Goal: Task Accomplishment & Management: Complete application form

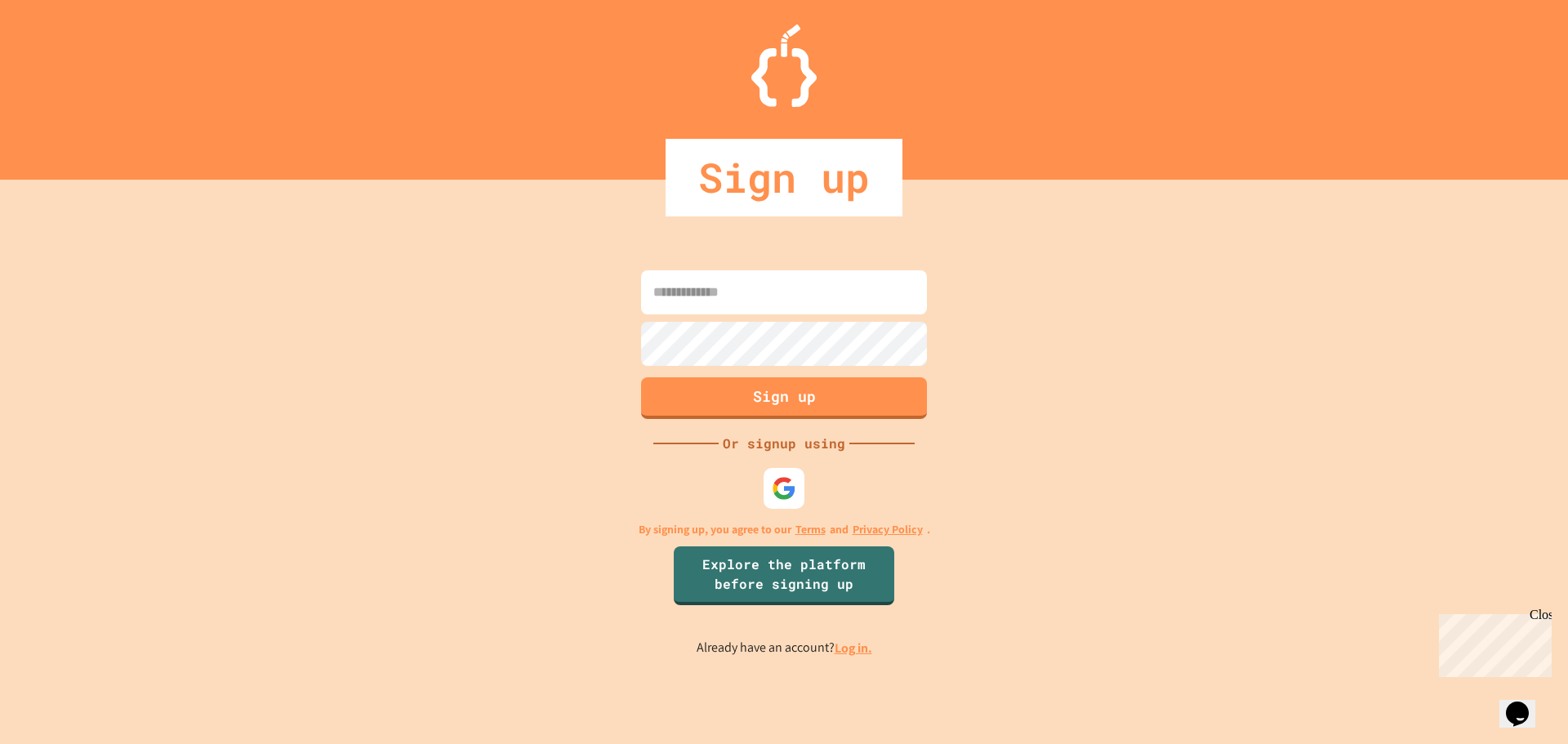
click at [695, 295] on input at bounding box center [784, 292] width 286 height 44
click at [786, 481] on img at bounding box center [784, 487] width 27 height 27
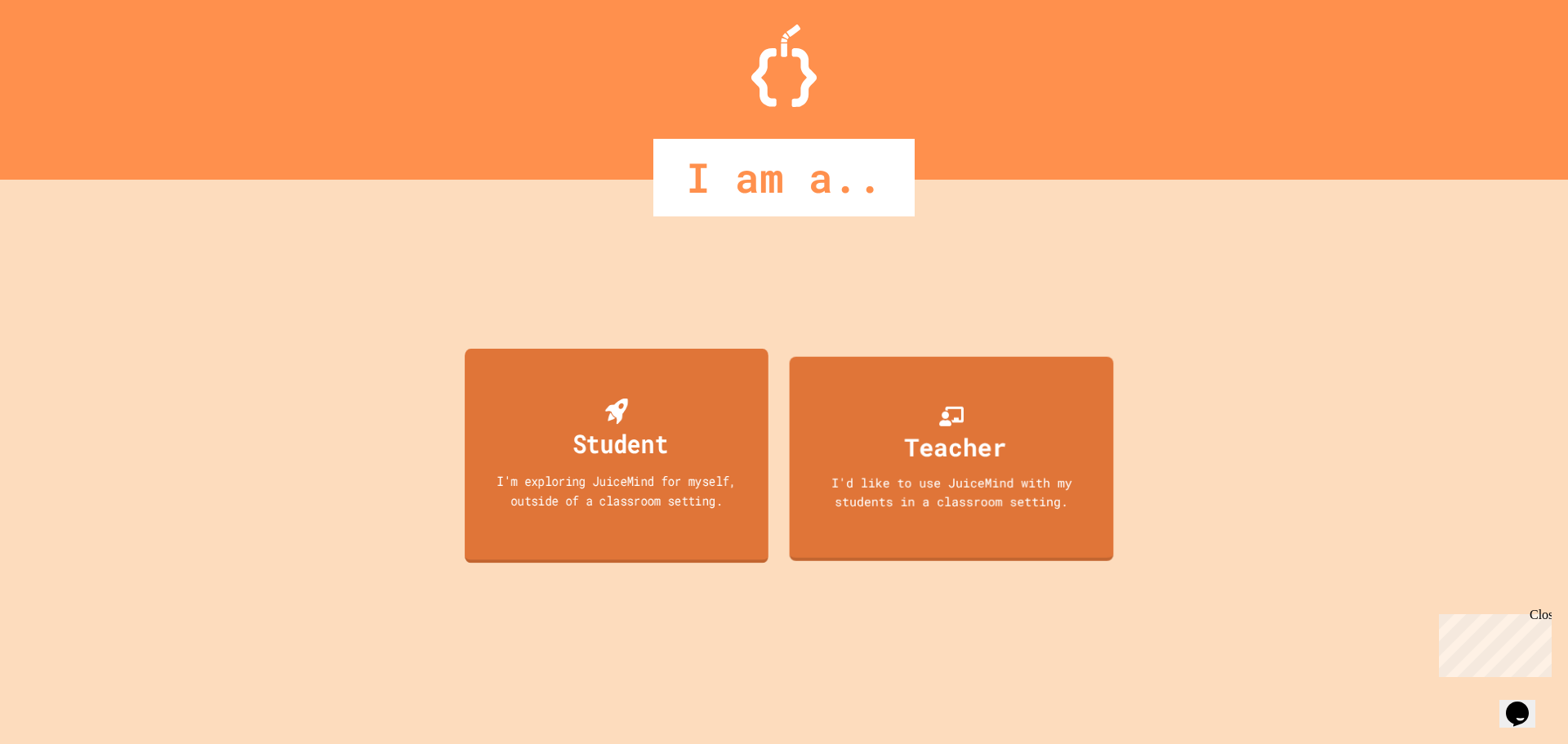
click at [659, 461] on div "Student" at bounding box center [620, 443] width 96 height 39
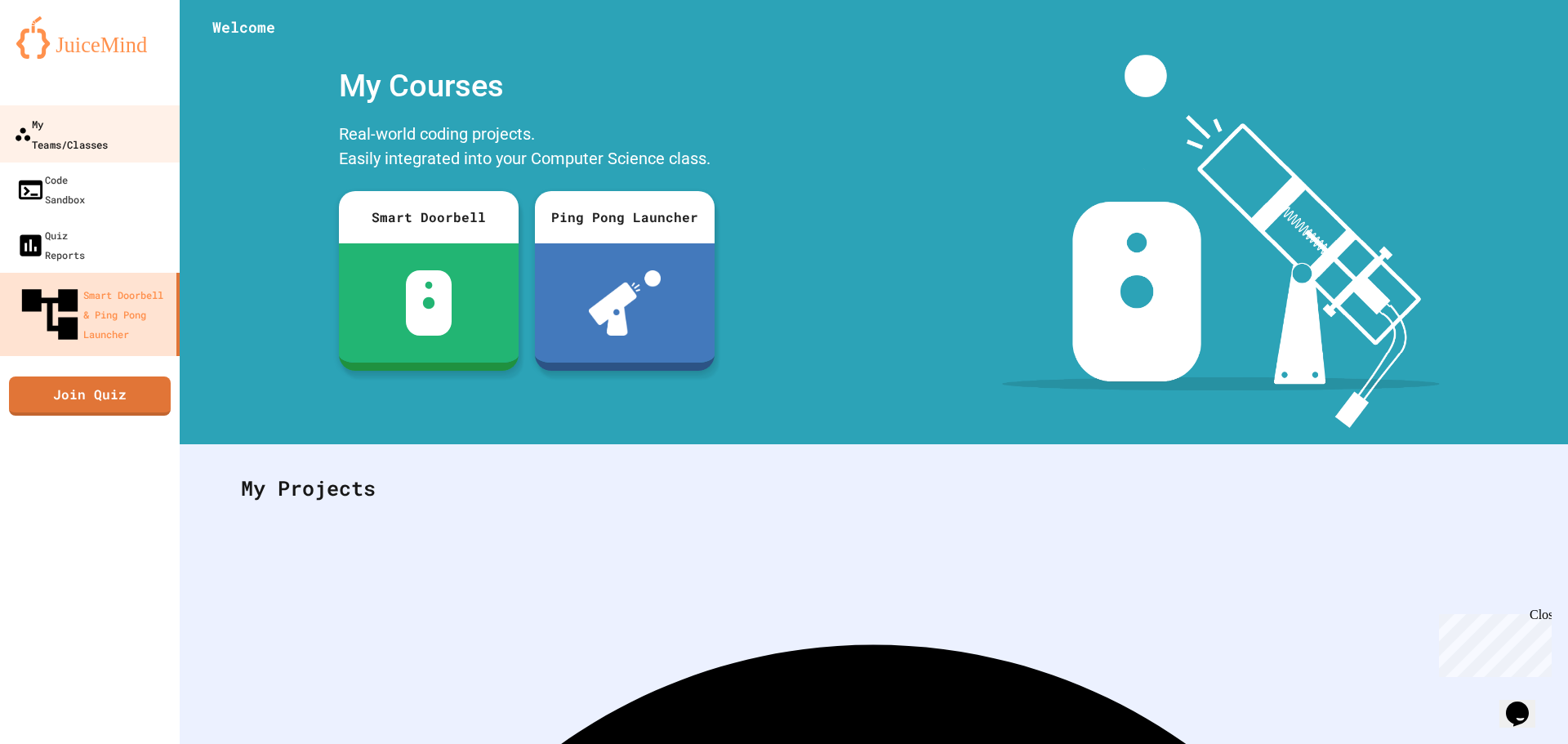
click at [125, 112] on link "My Teams/Classes" at bounding box center [90, 133] width 185 height 57
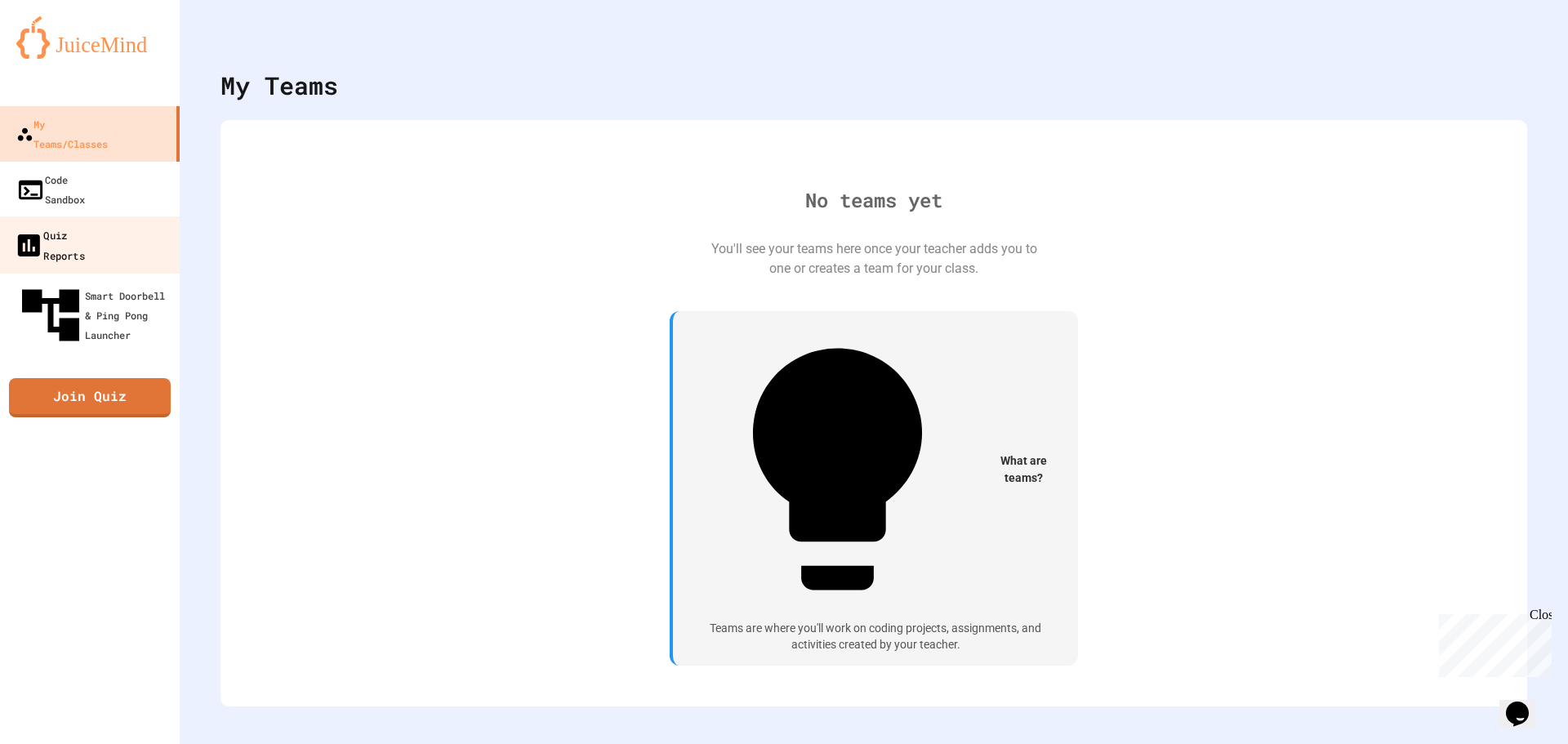
click at [96, 216] on link "Quiz Reports" at bounding box center [90, 245] width 185 height 57
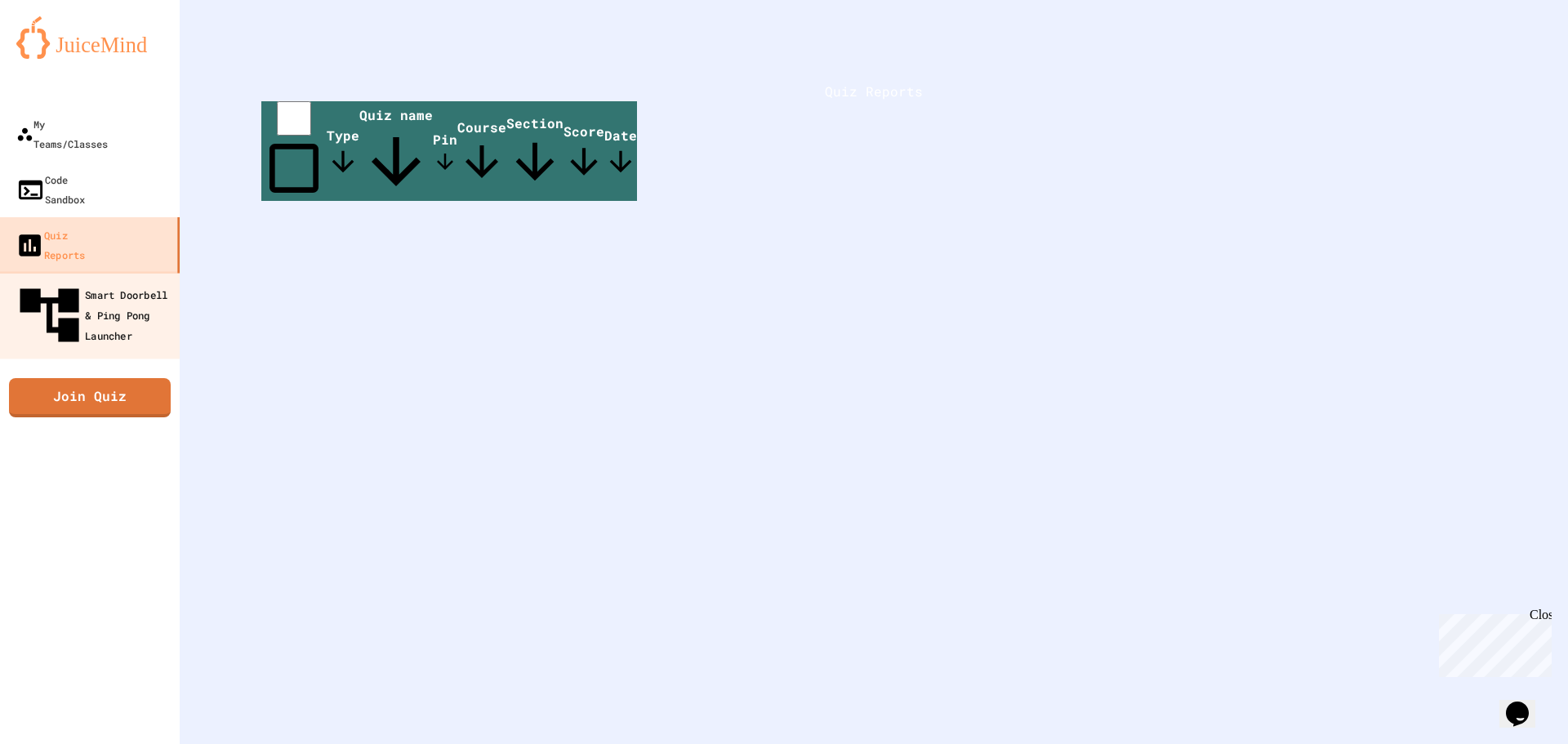
click at [107, 280] on div "Smart Doorbell & Ping Pong Launcher" at bounding box center [95, 315] width 162 height 71
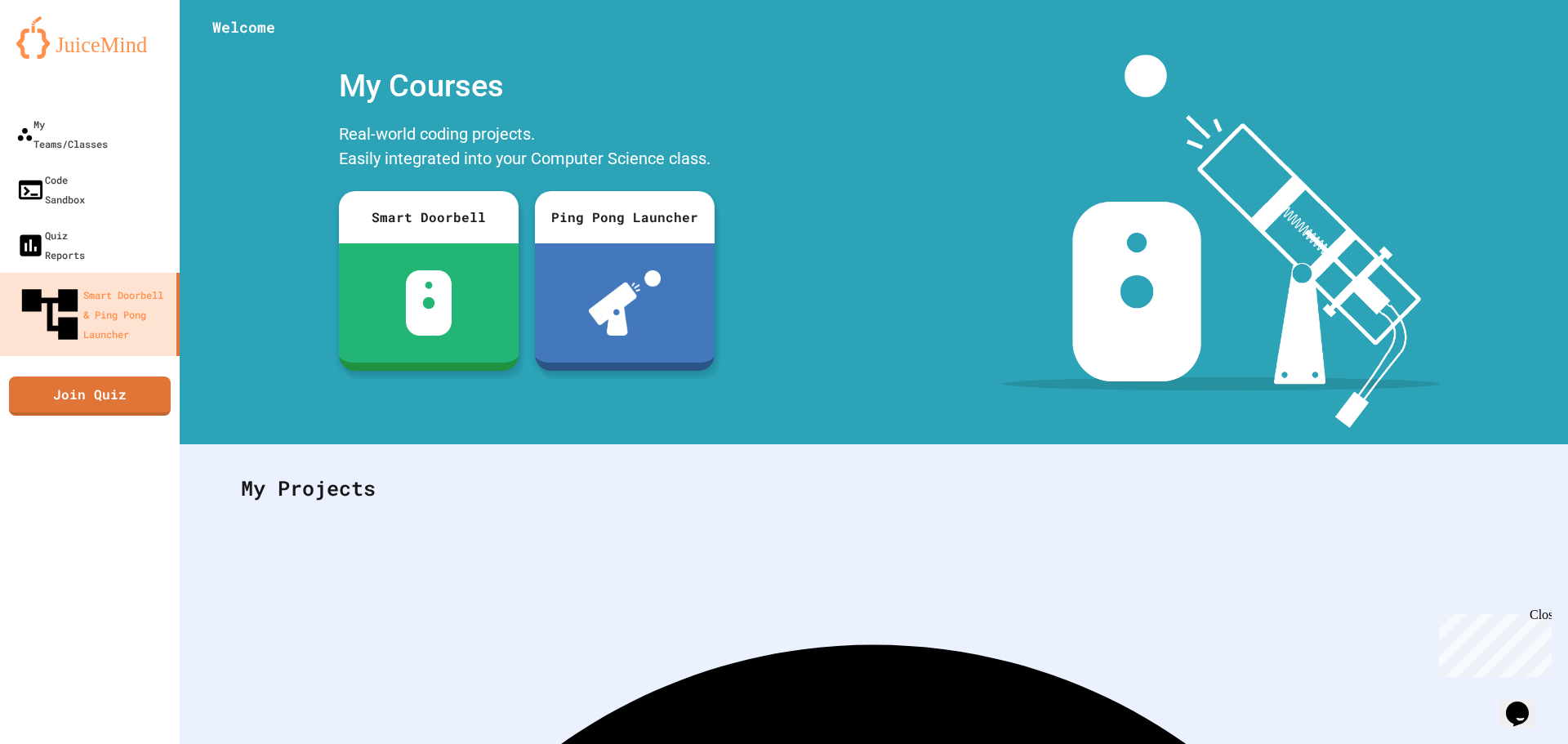
drag, startPoint x: 1481, startPoint y: 3, endPoint x: 982, endPoint y: 293, distance: 577.1
click at [982, 293] on div at bounding box center [1221, 241] width 694 height 373
click at [1540, 613] on div "Close" at bounding box center [1540, 618] width 21 height 21
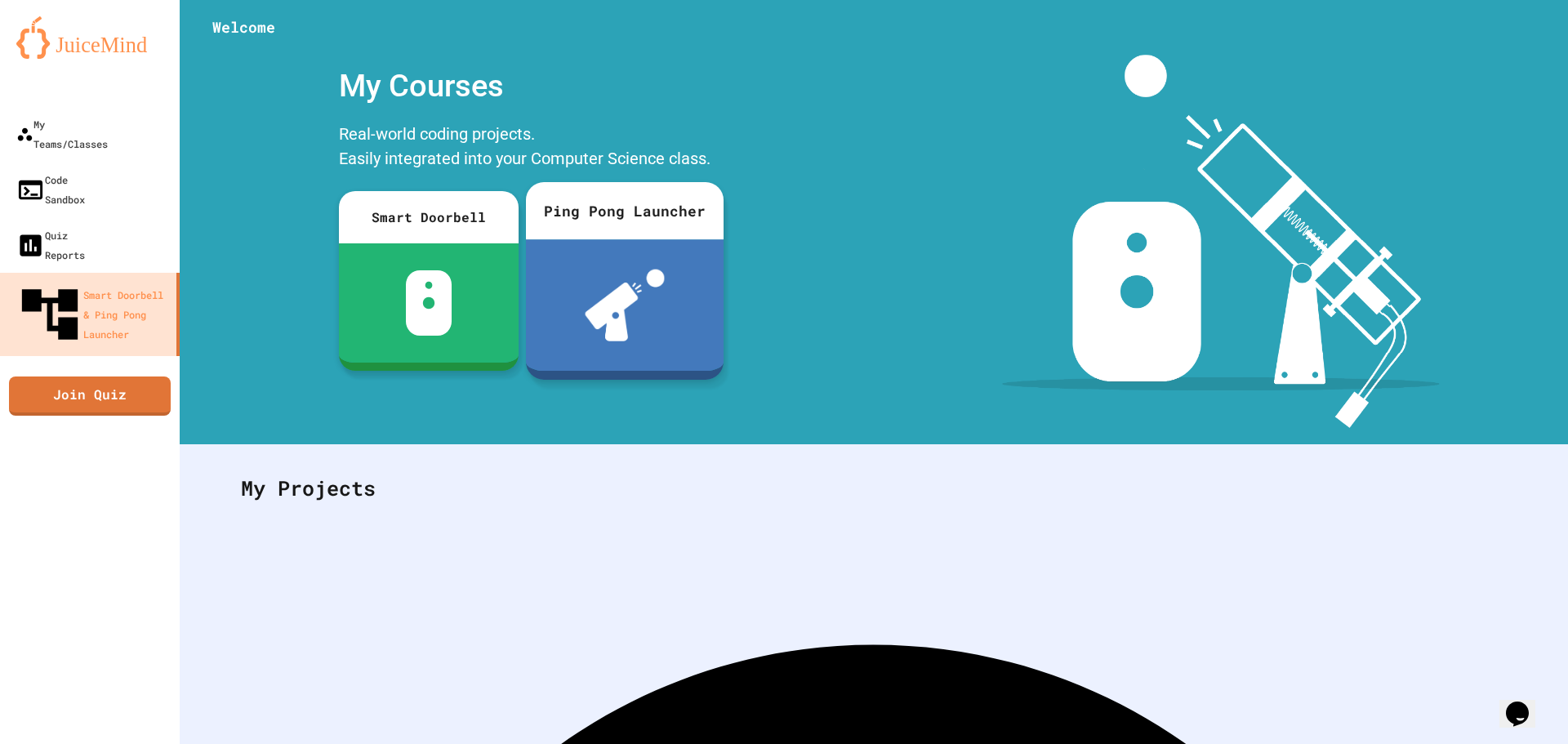
click at [569, 287] on div at bounding box center [625, 305] width 198 height 132
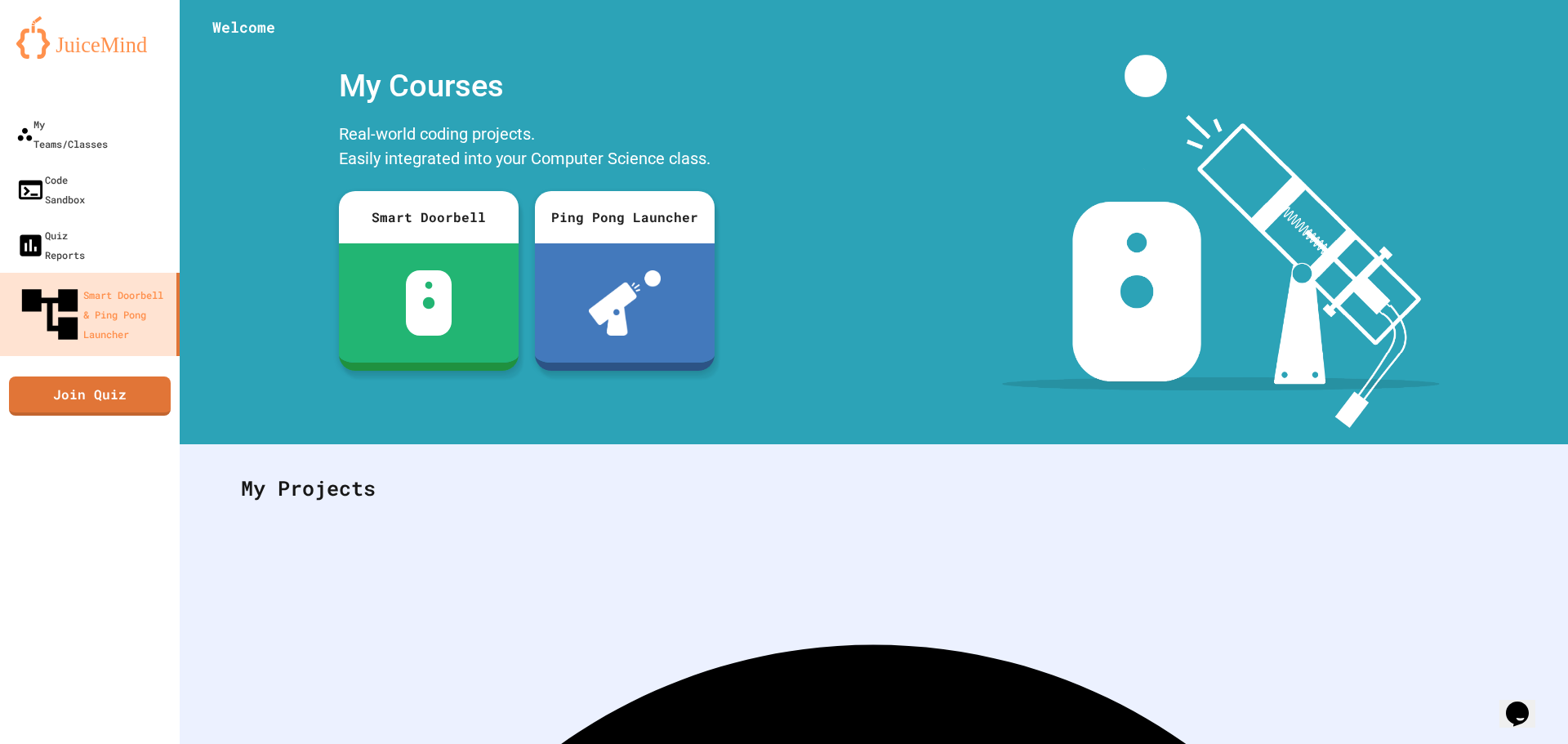
scroll to position [305, 0]
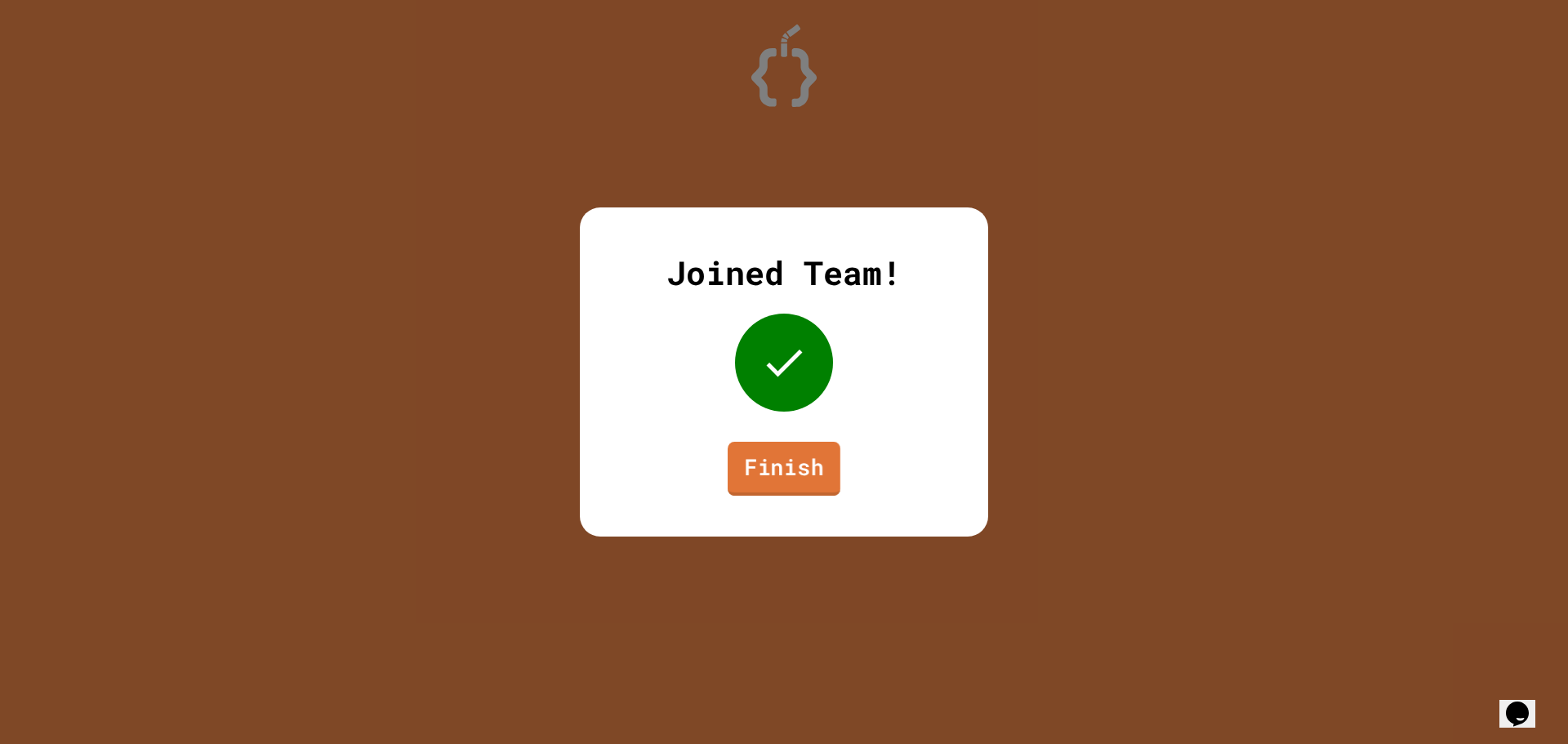
click at [778, 451] on link "Finish" at bounding box center [784, 468] width 113 height 54
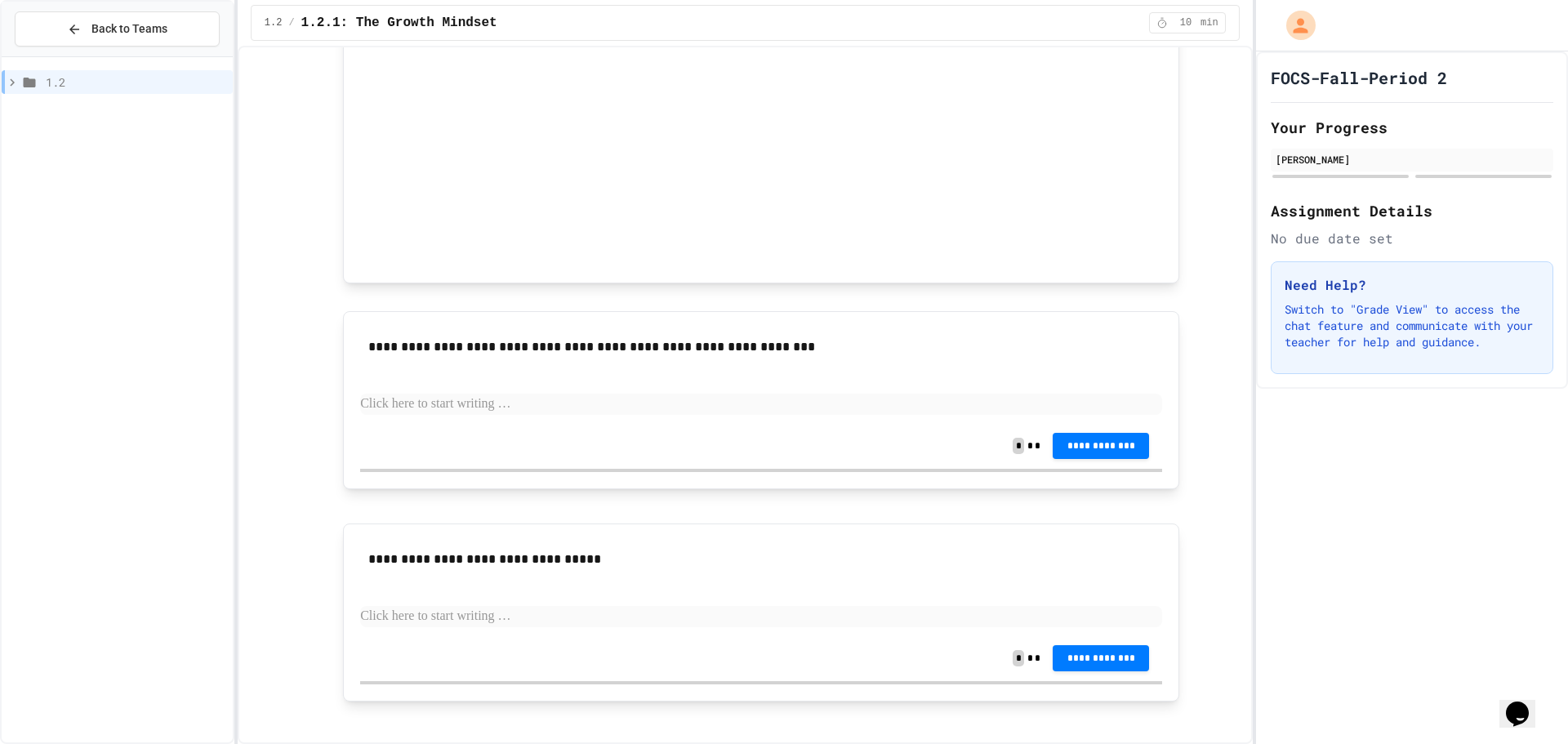
scroll to position [942, 0]
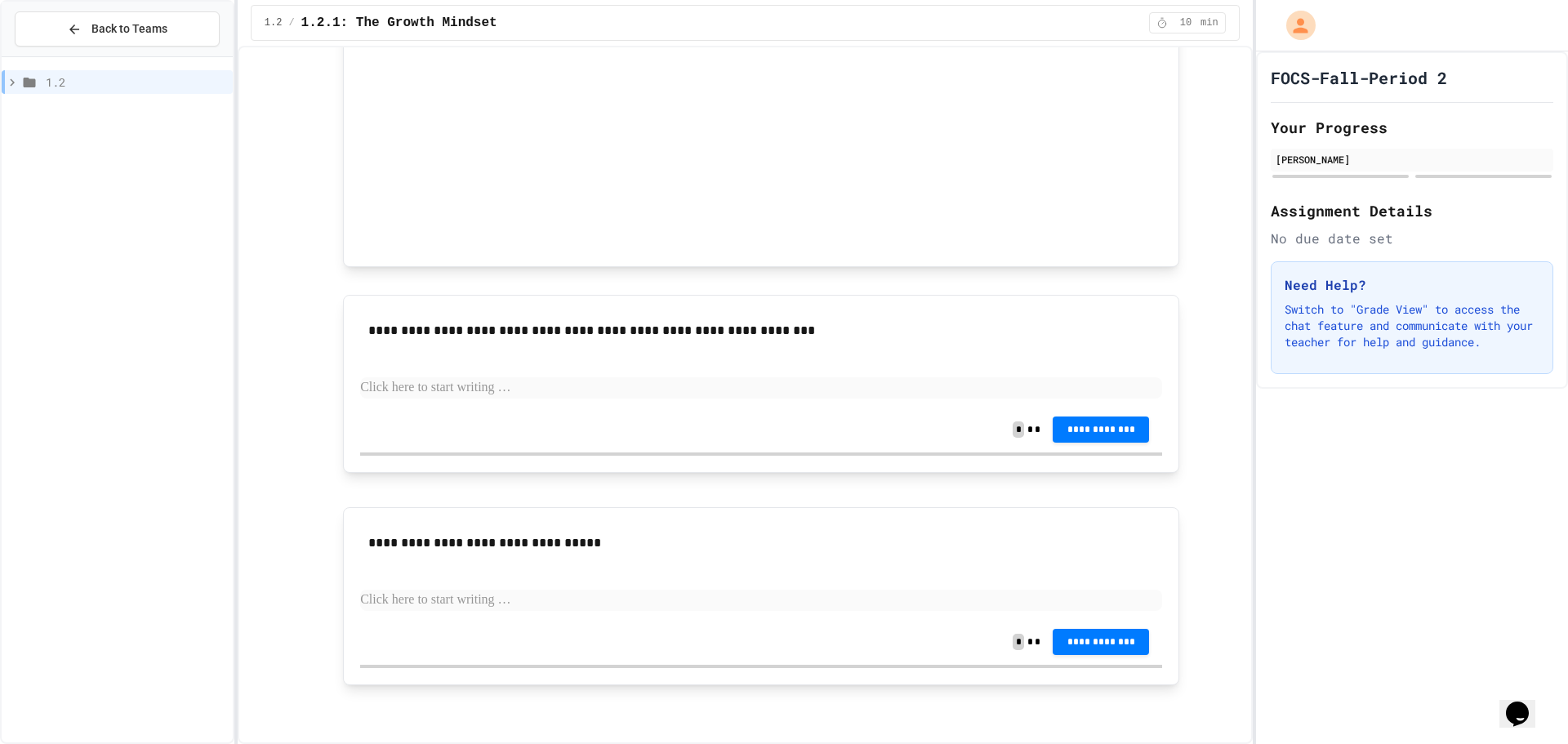
click at [477, 393] on p at bounding box center [760, 388] width 802 height 22
click at [477, 422] on div "**********" at bounding box center [760, 429] width 802 height 46
click at [468, 388] on p at bounding box center [760, 388] width 802 height 22
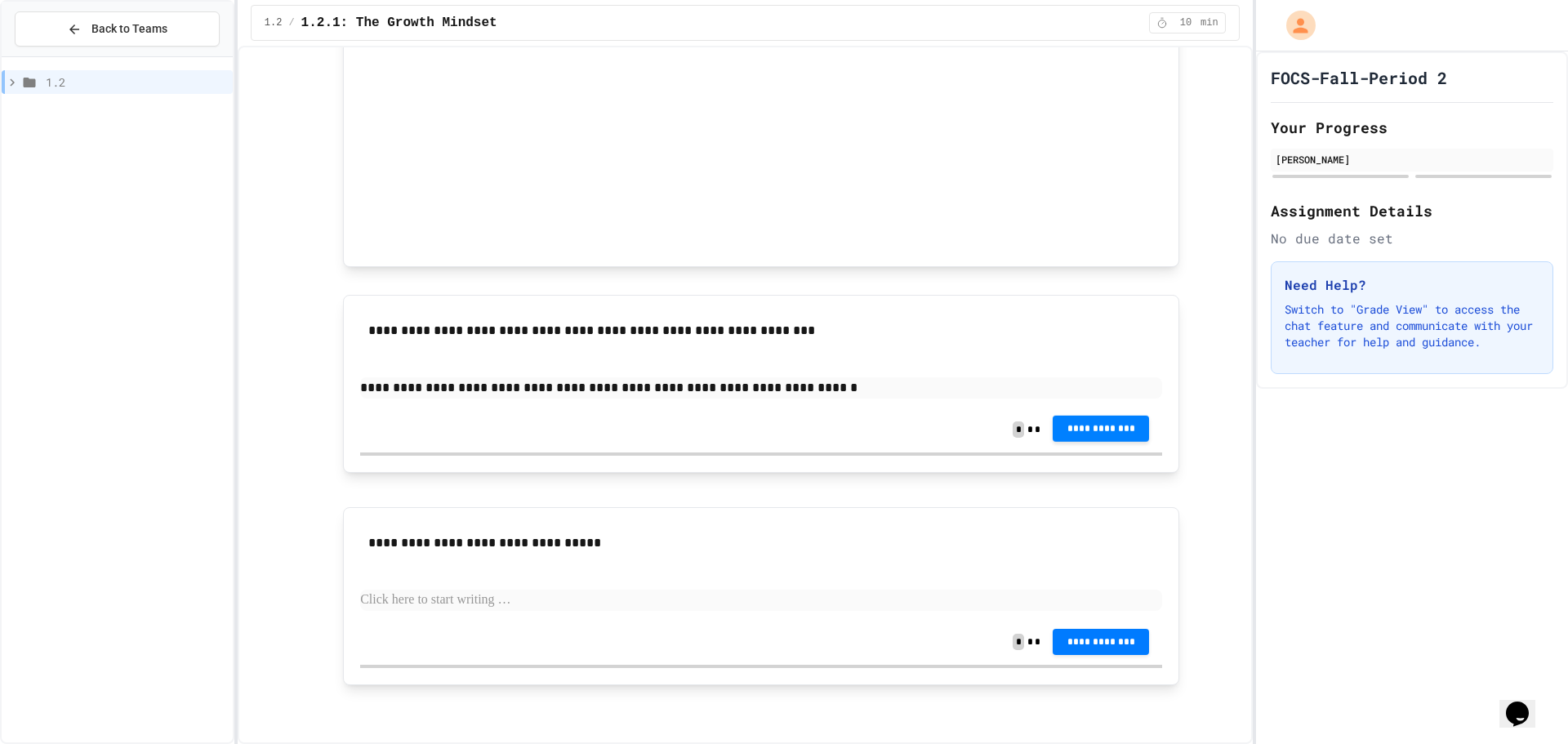
click at [1078, 433] on span "**********" at bounding box center [1101, 428] width 71 height 13
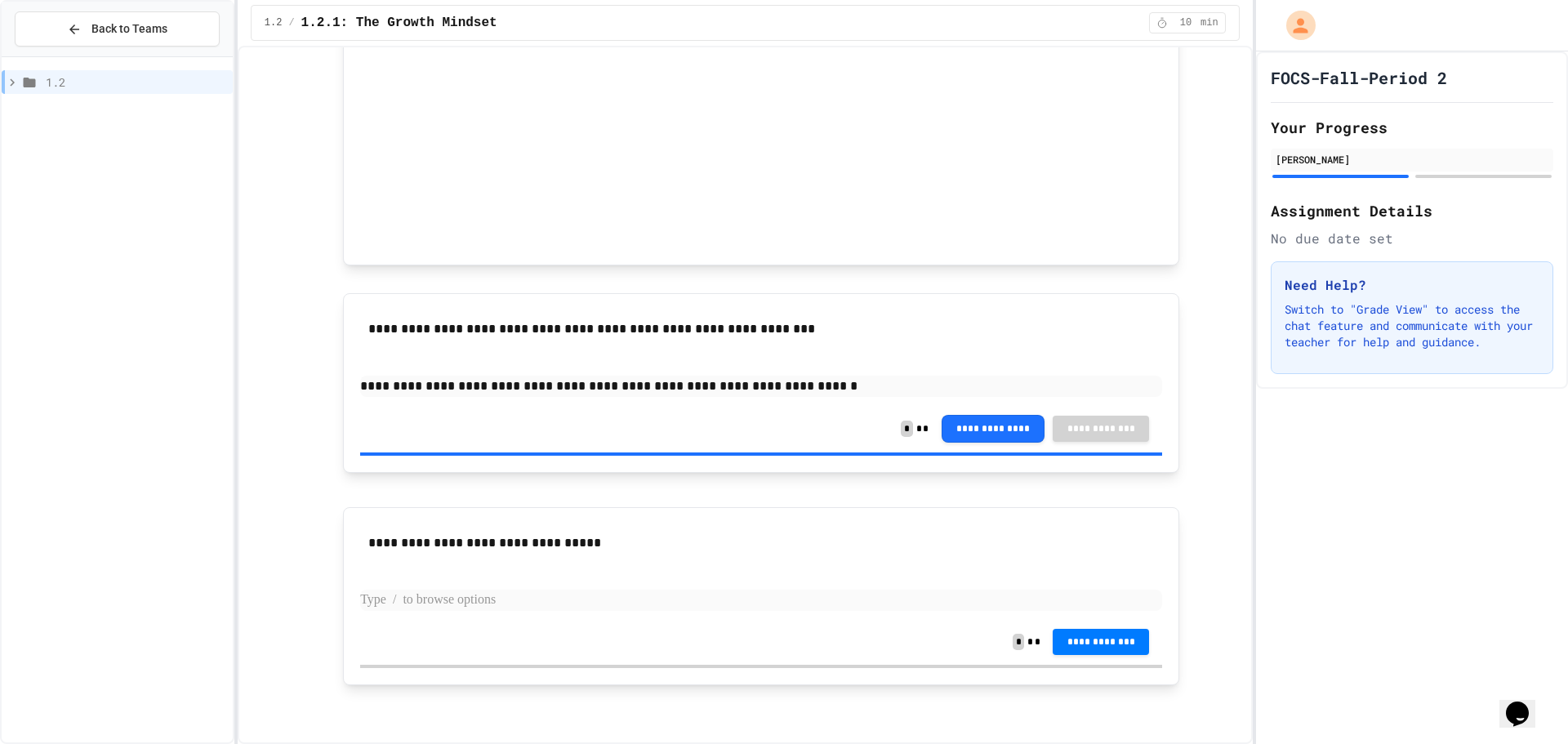
click at [488, 592] on p at bounding box center [760, 600] width 802 height 22
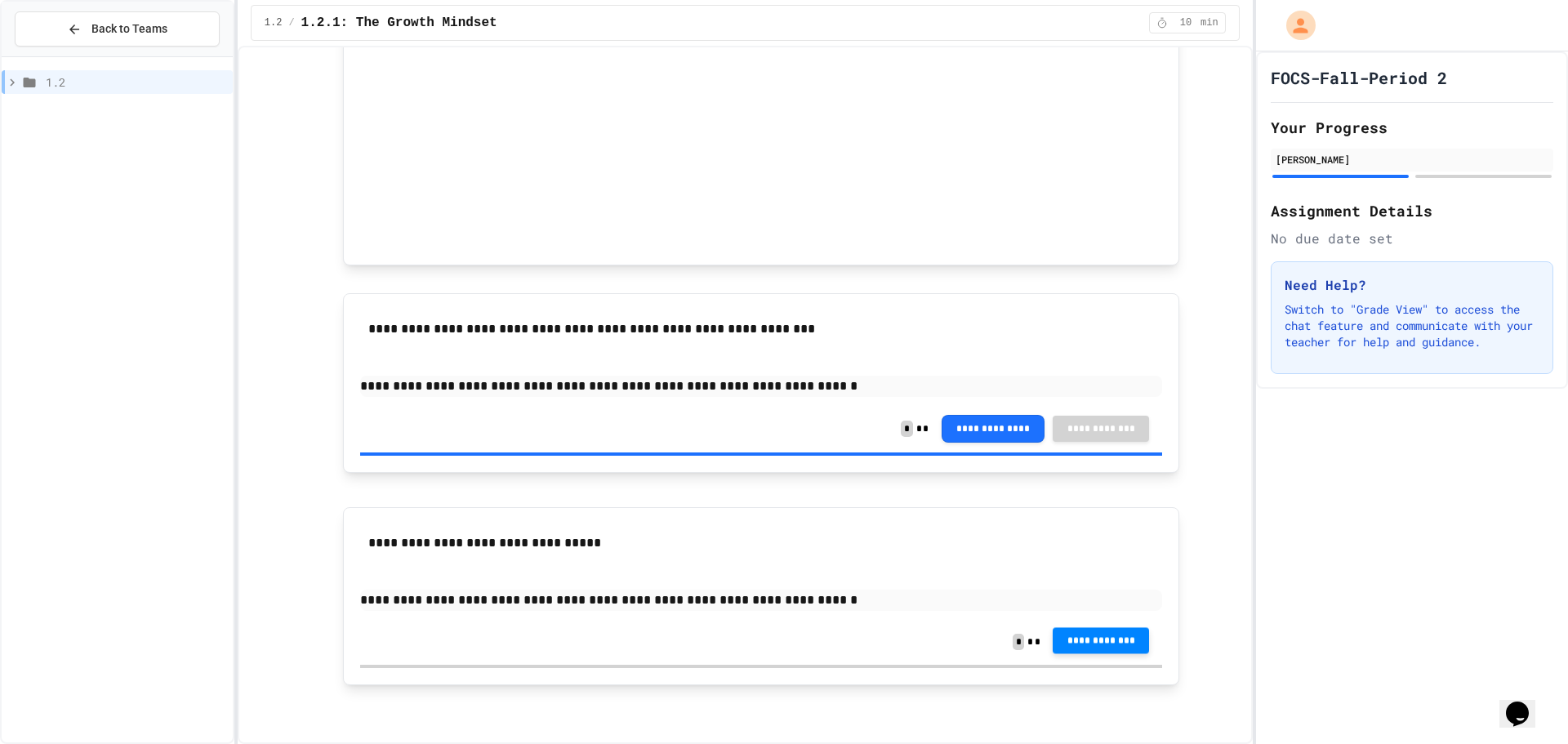
click at [1082, 633] on button "**********" at bounding box center [1101, 640] width 96 height 26
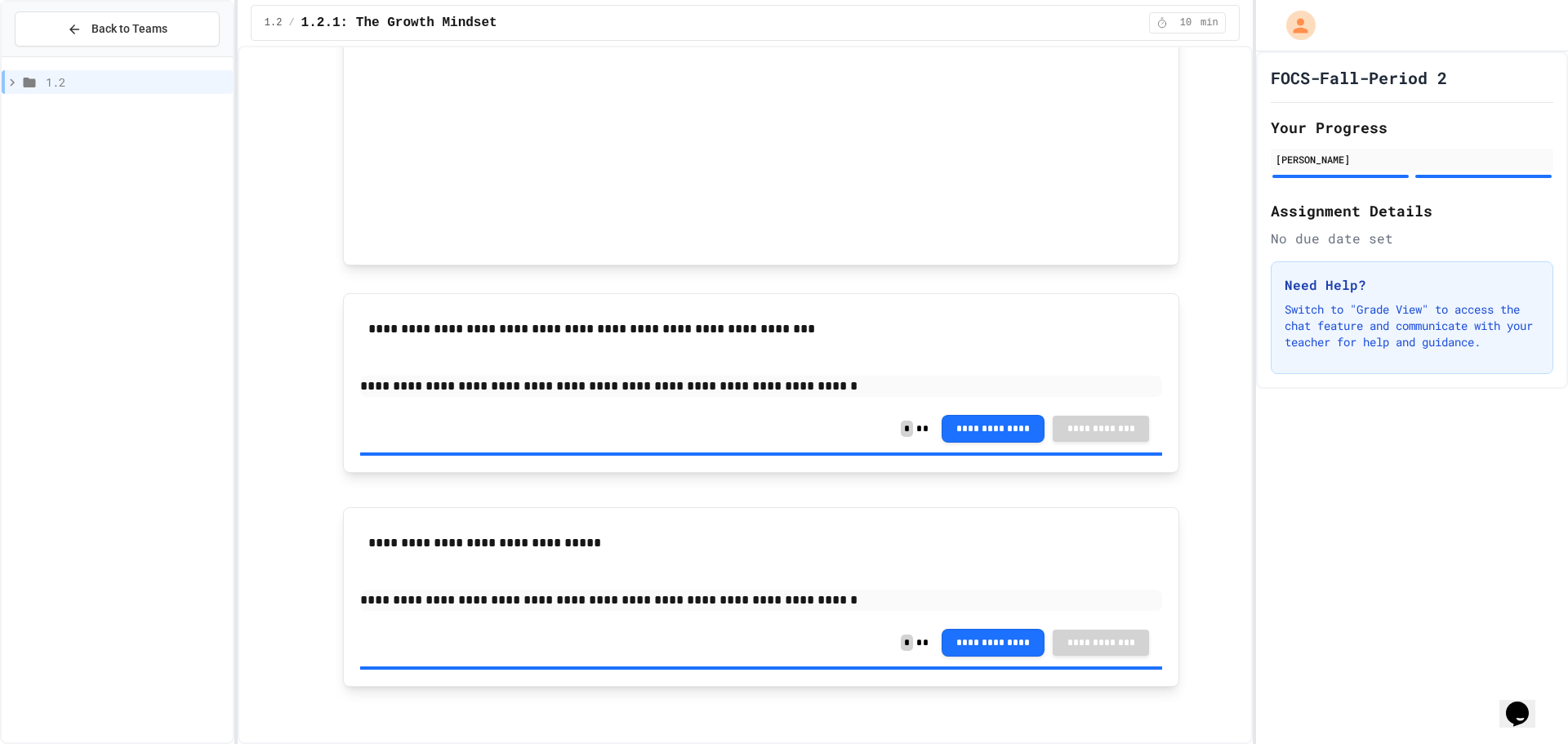
click at [1190, 18] on span "10" at bounding box center [1186, 22] width 26 height 13
drag, startPoint x: 1190, startPoint y: 18, endPoint x: 1174, endPoint y: 400, distance: 382.3
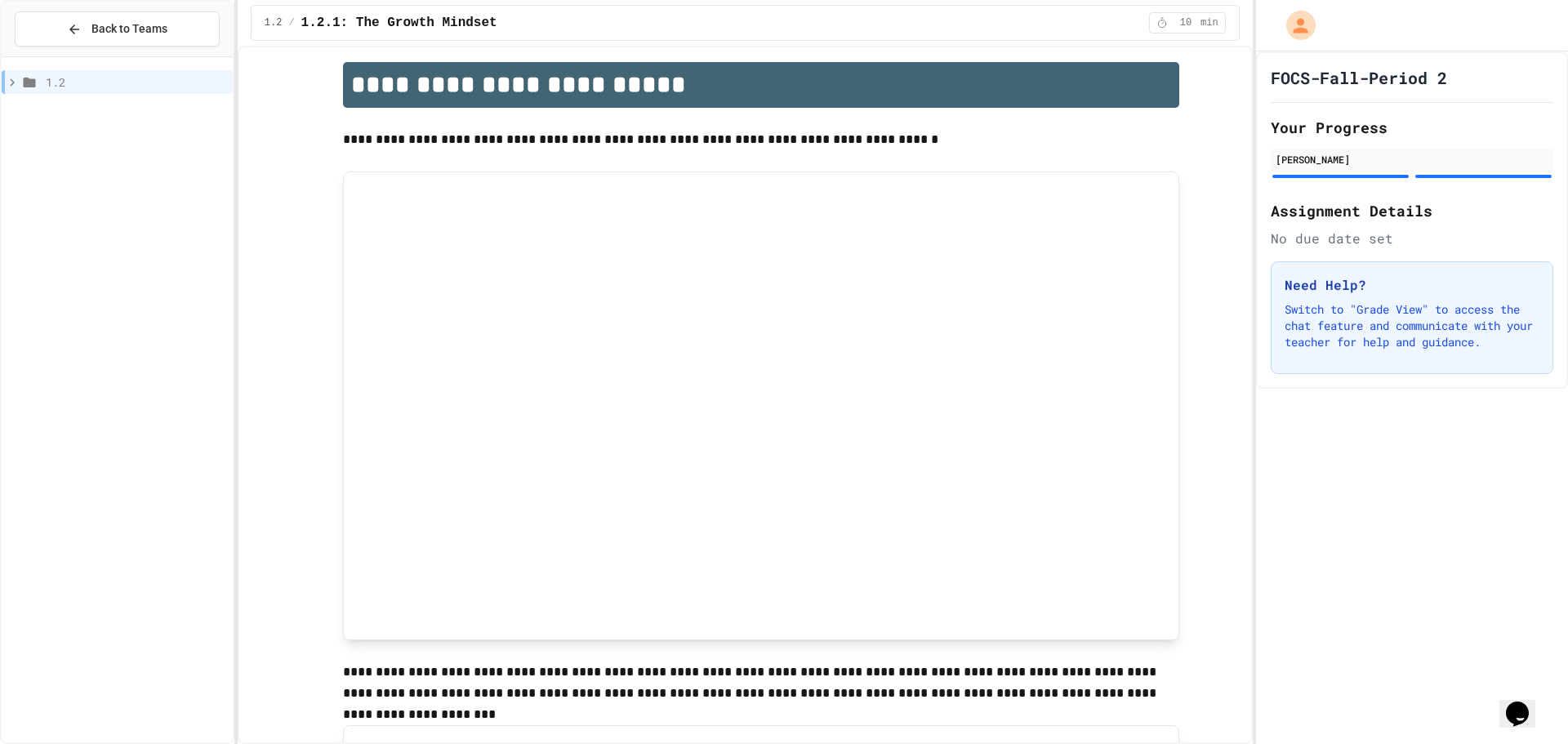
scroll to position [0, 0]
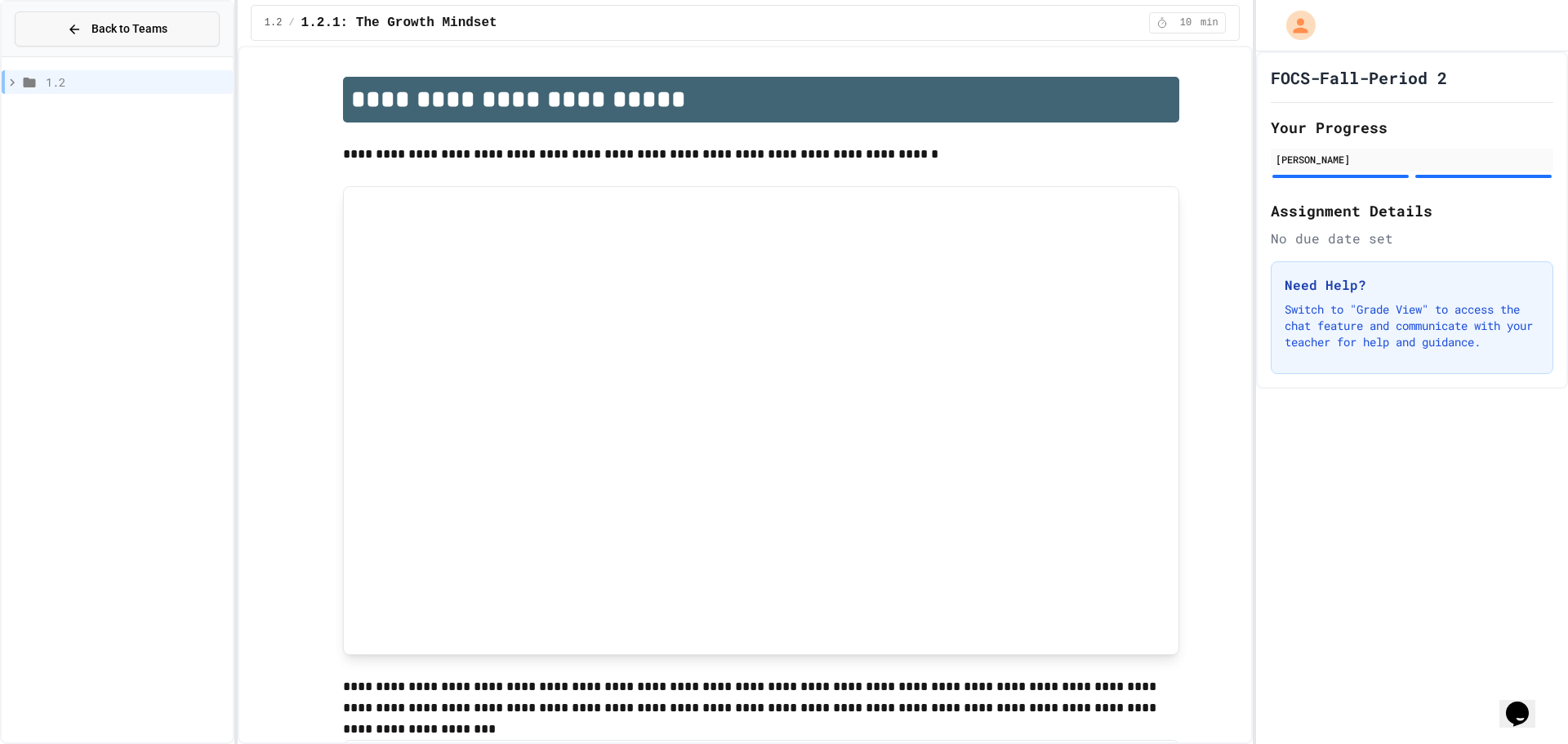
click at [170, 33] on button "Back to Teams" at bounding box center [117, 28] width 205 height 35
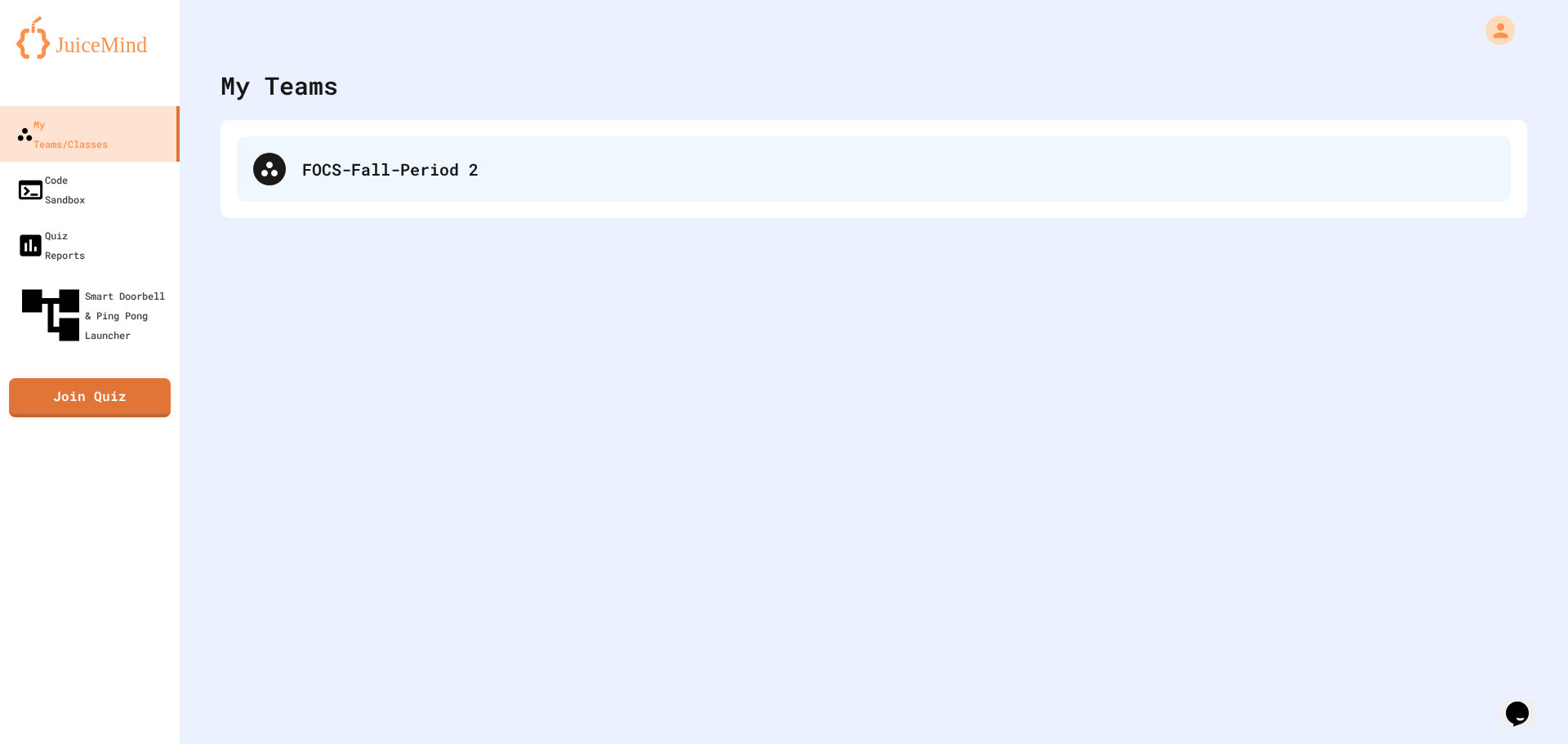
click at [361, 187] on div "FOCS-Fall-Period 2" at bounding box center [874, 169] width 1274 height 65
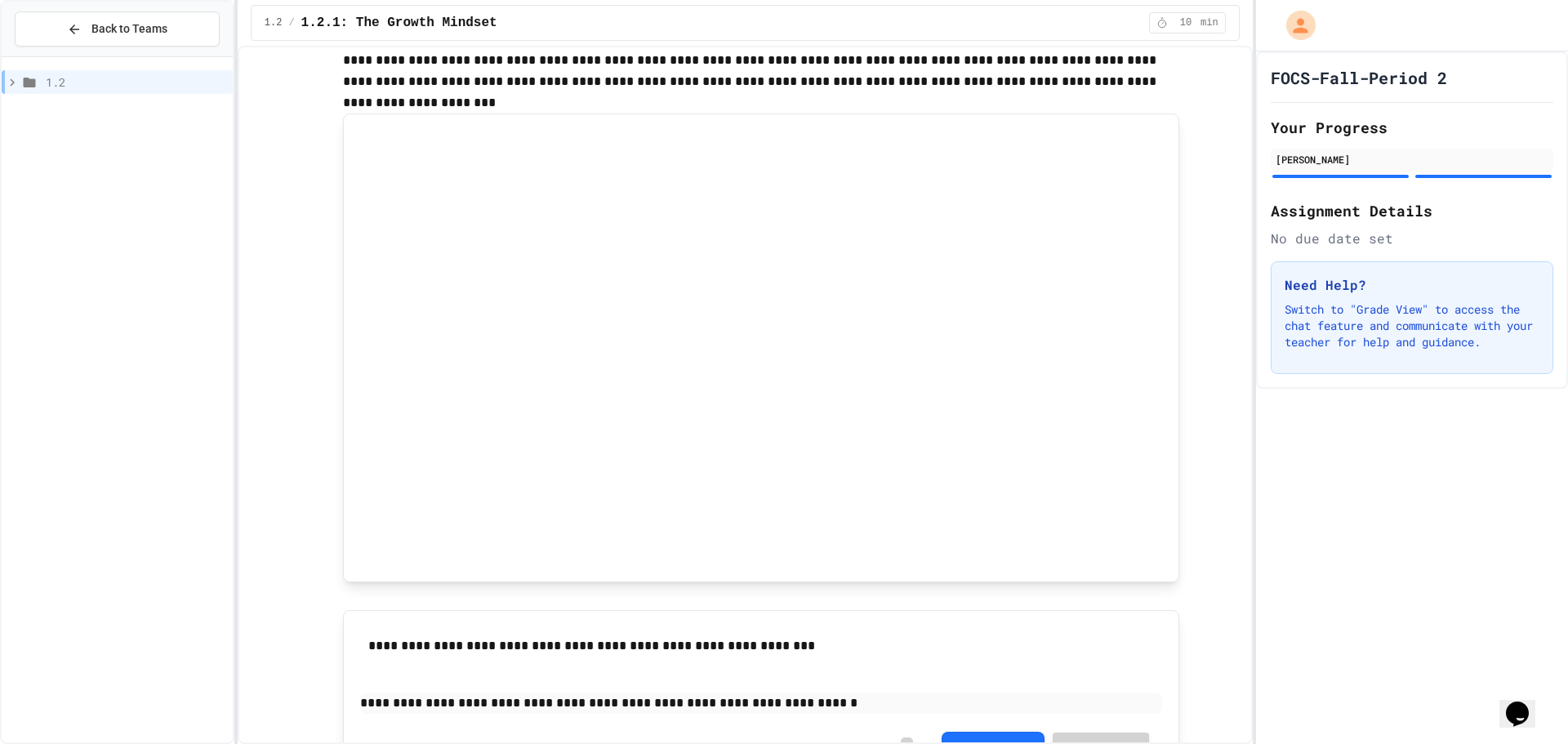
scroll to position [373, 0]
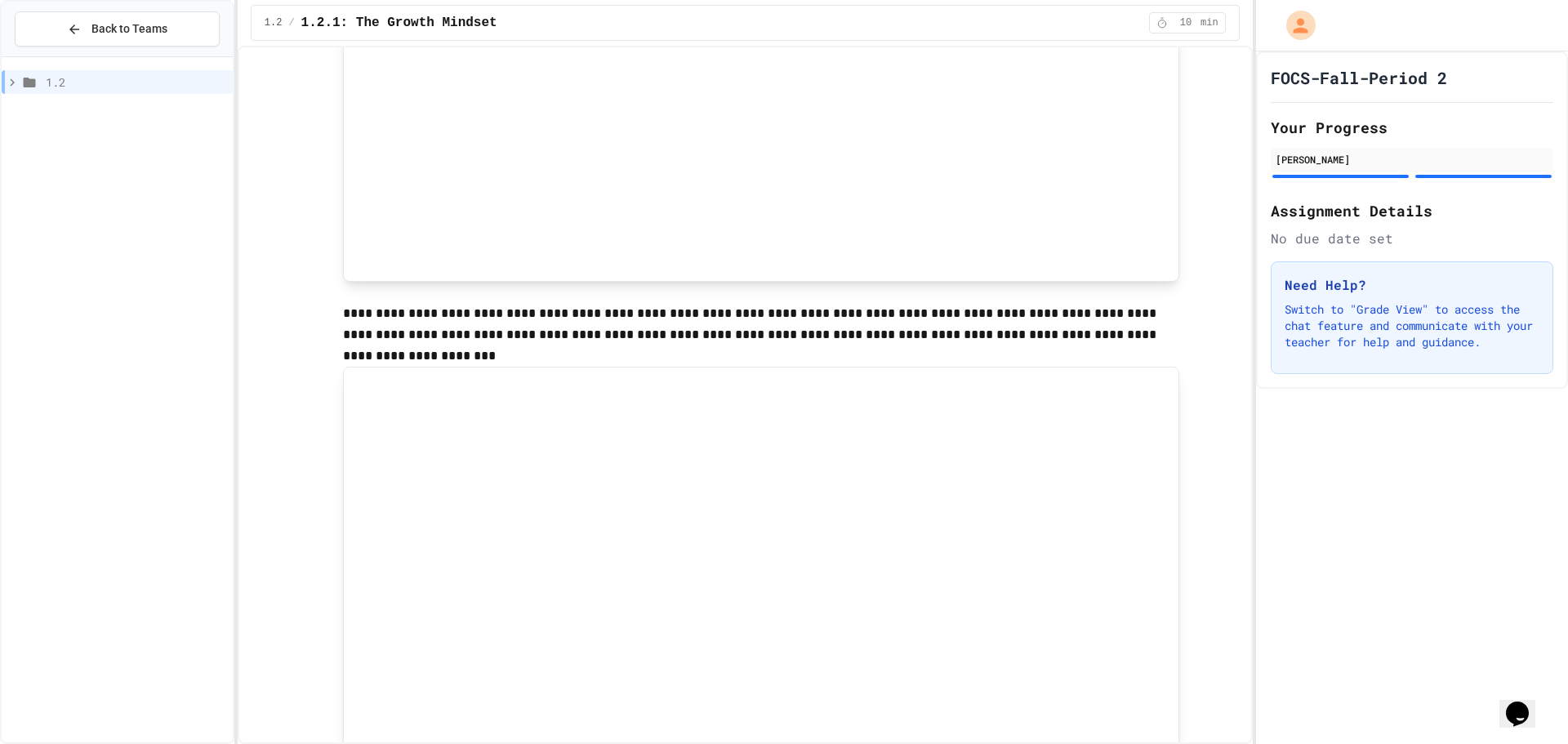
click at [10, 81] on icon at bounding box center [12, 82] width 15 height 15
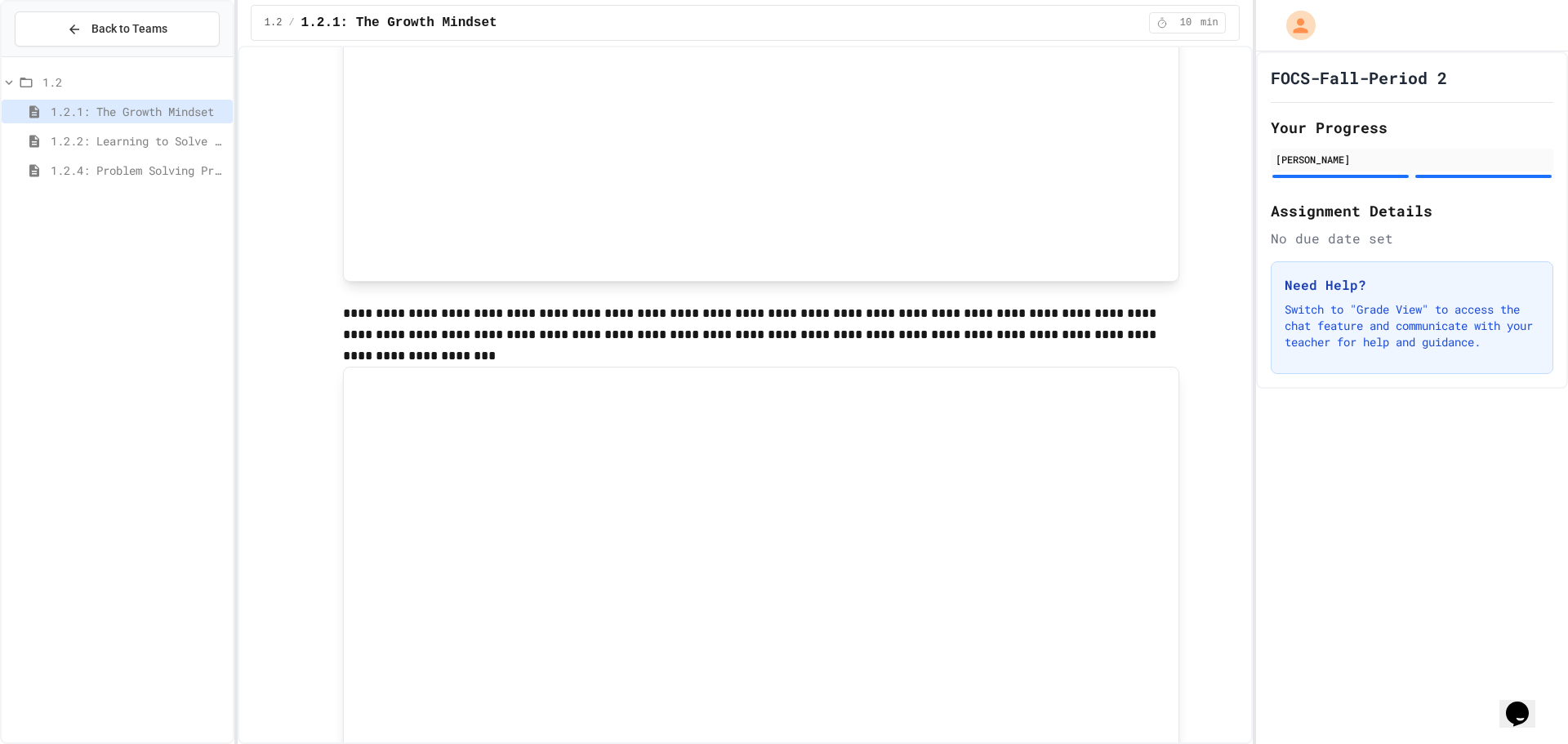
click at [35, 140] on icon at bounding box center [34, 141] width 9 height 12
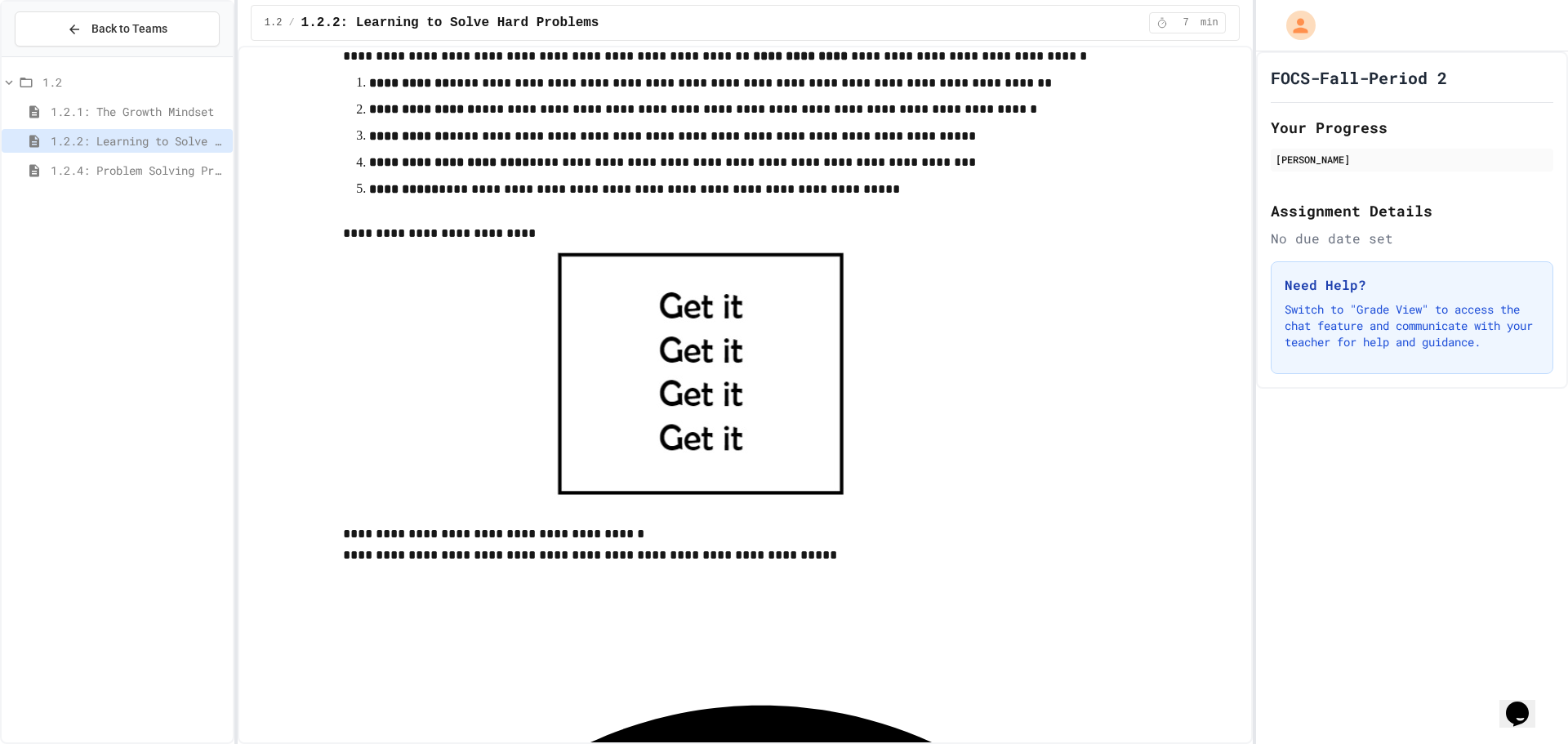
scroll to position [490, 0]
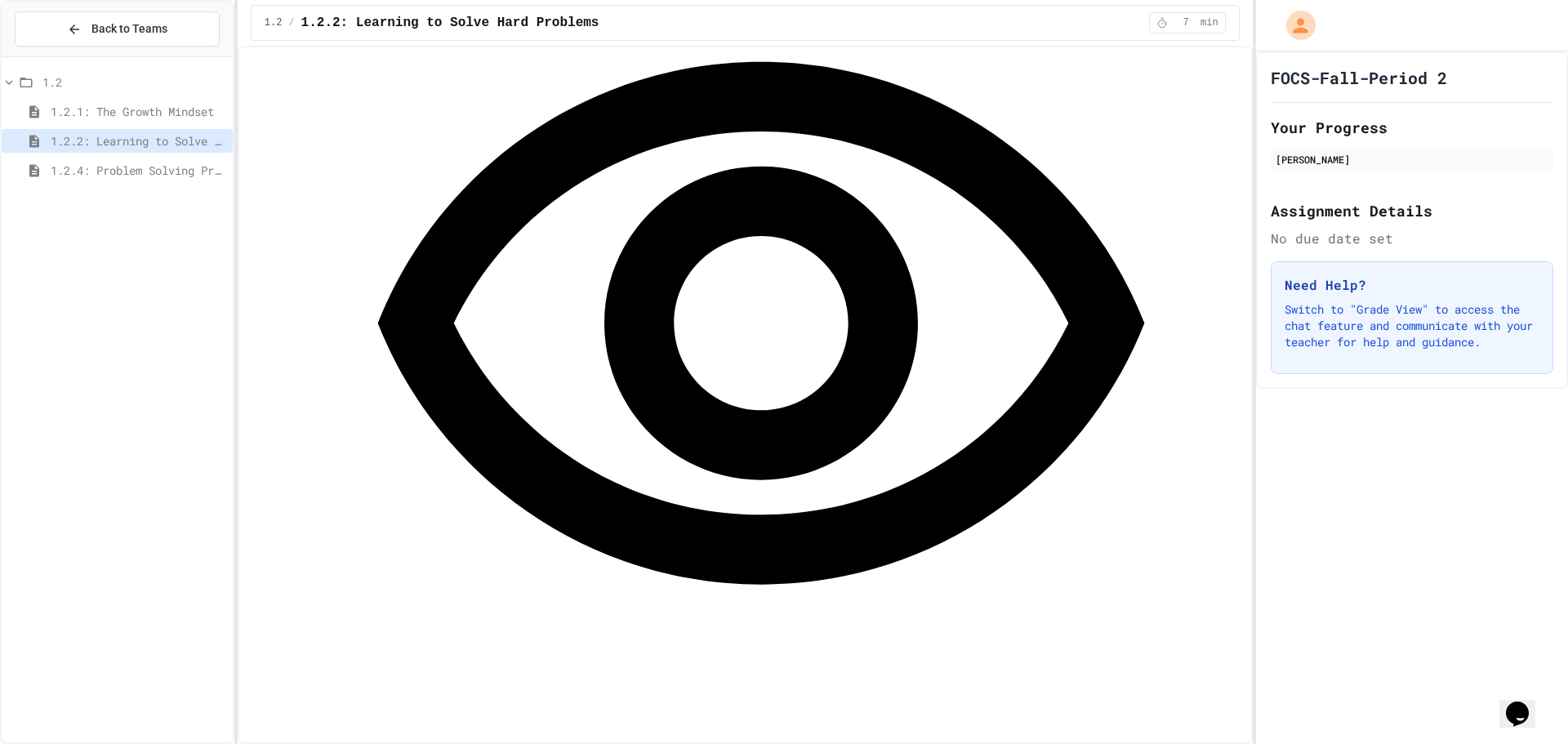
scroll to position [1144, 0]
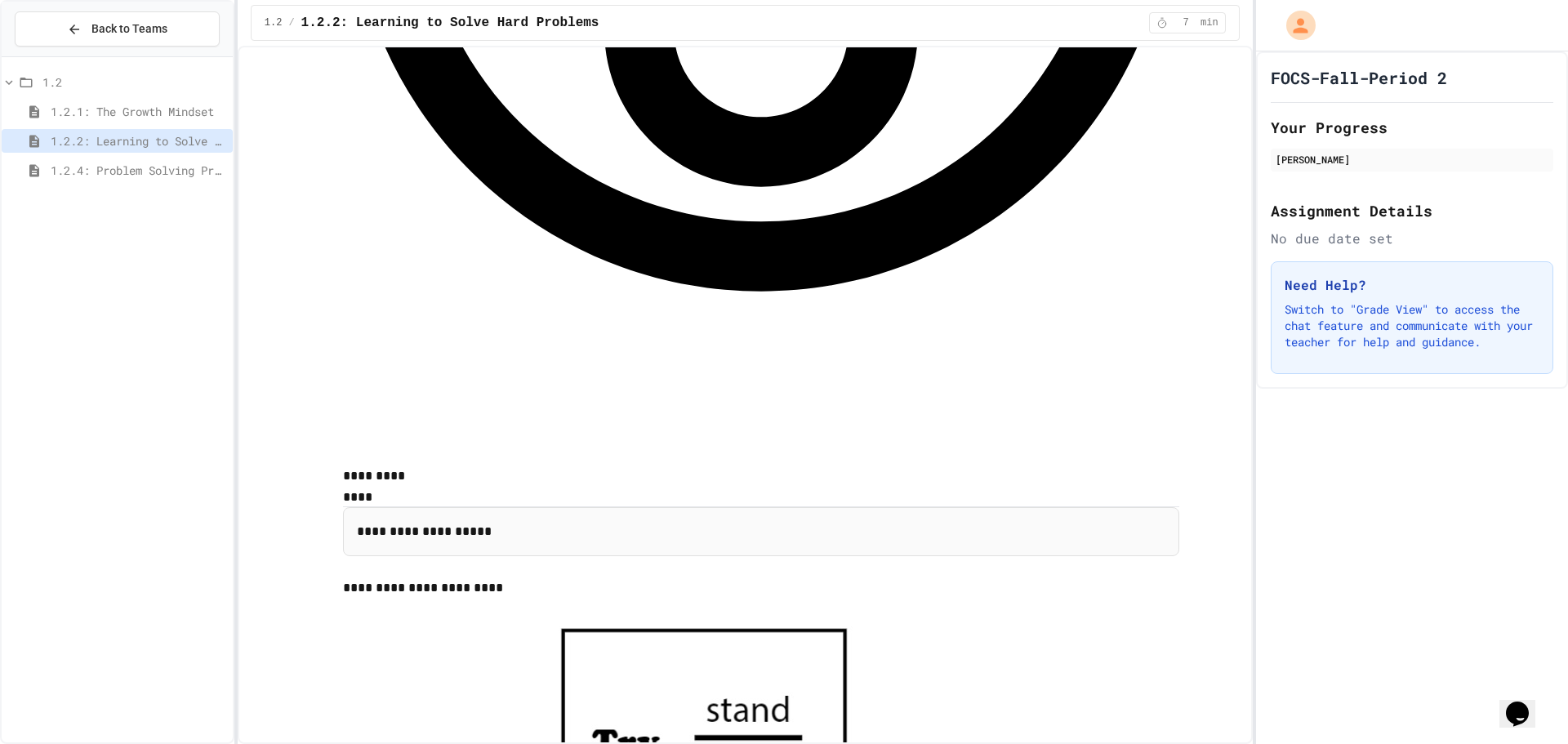
scroll to position [1225, 0]
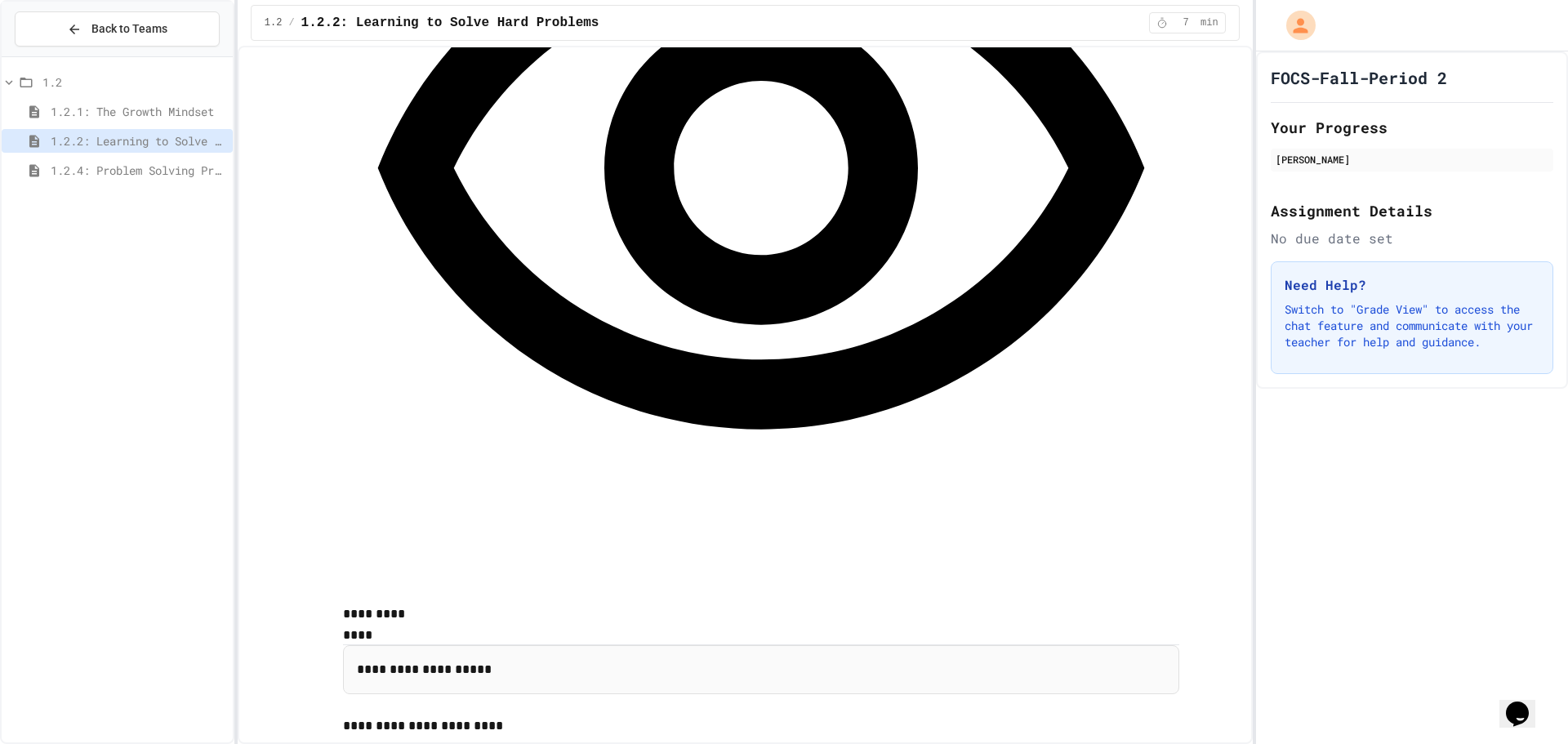
scroll to position [1470, 0]
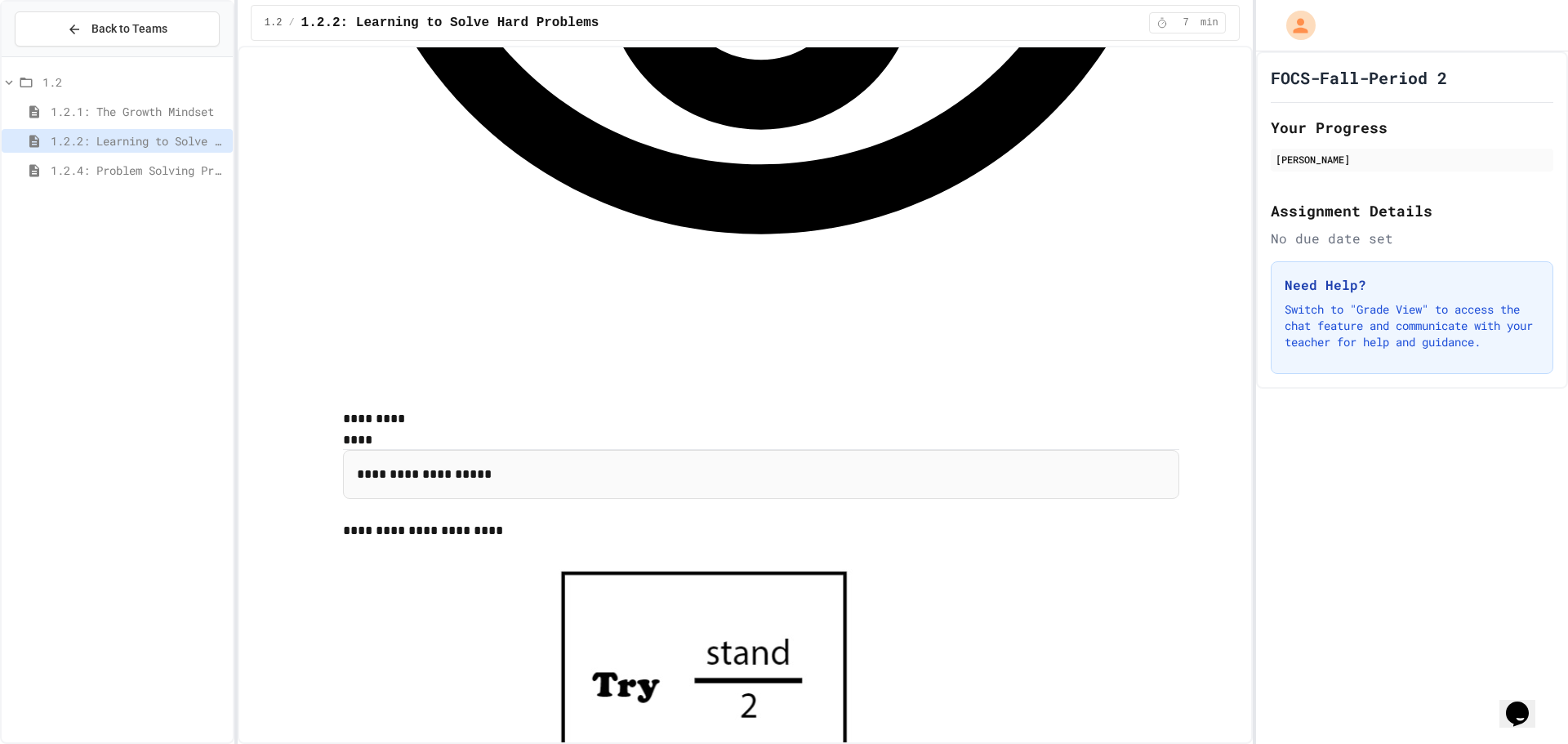
scroll to position [1552, 0]
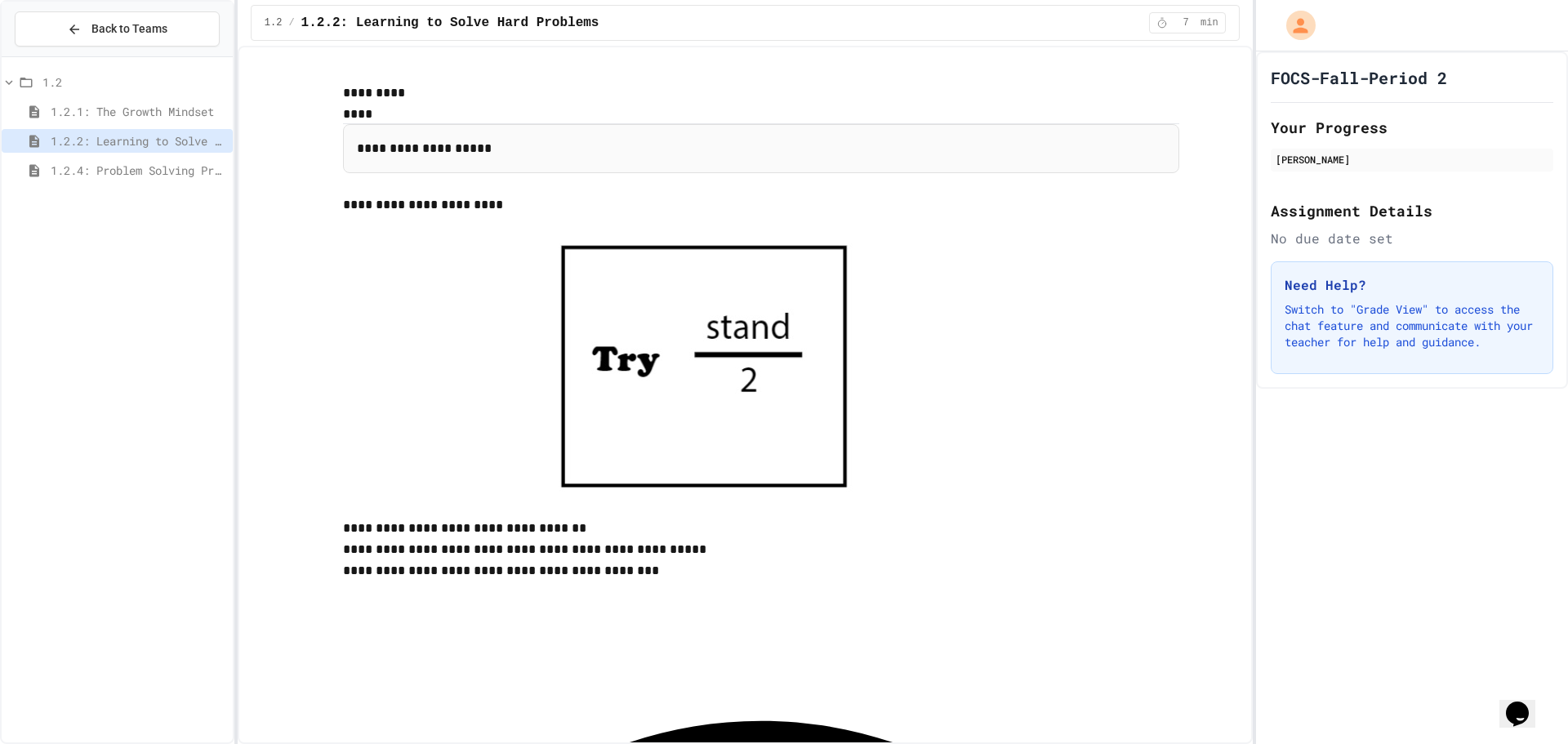
scroll to position [1879, 0]
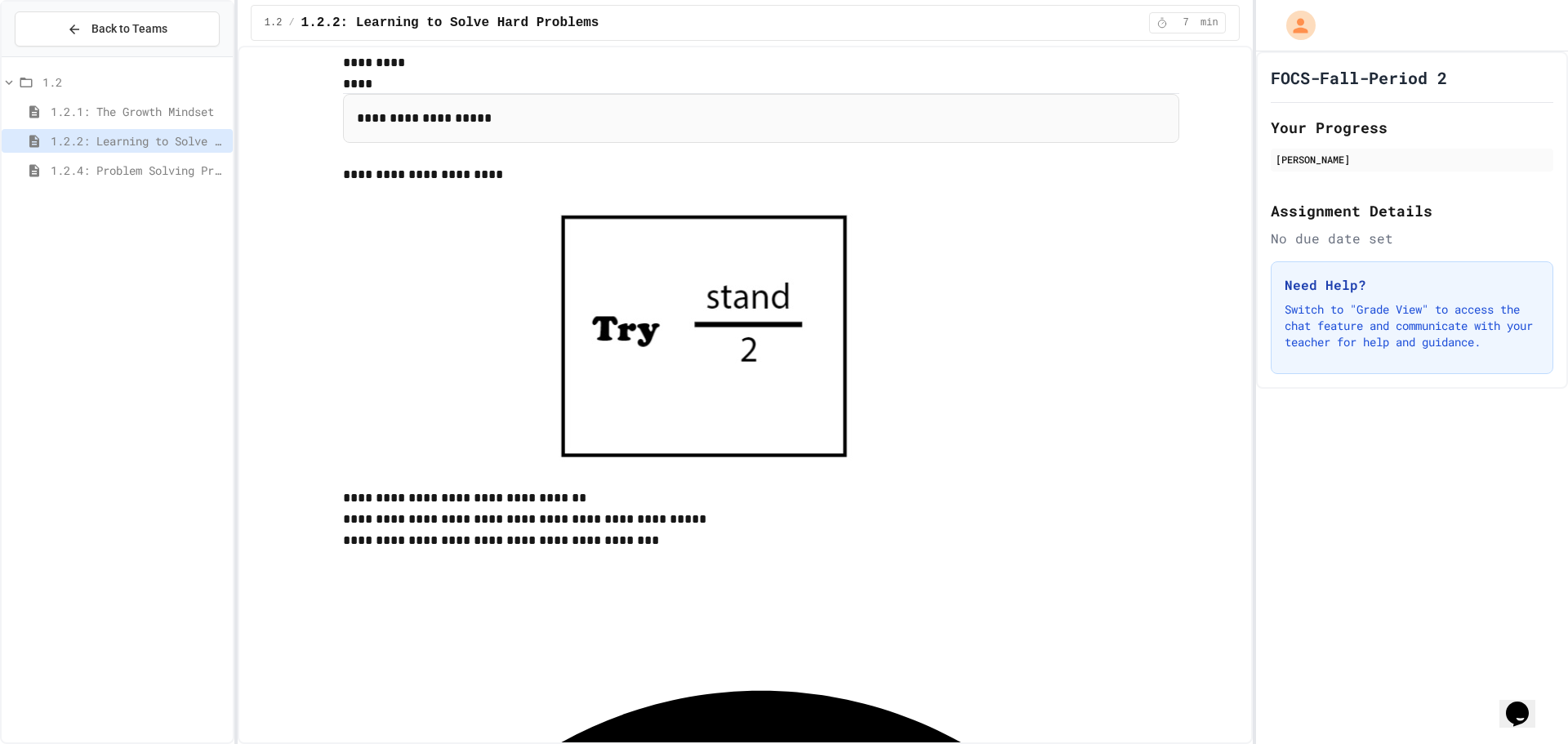
click at [325, 373] on div "**********" at bounding box center [761, 313] width 953 height 4229
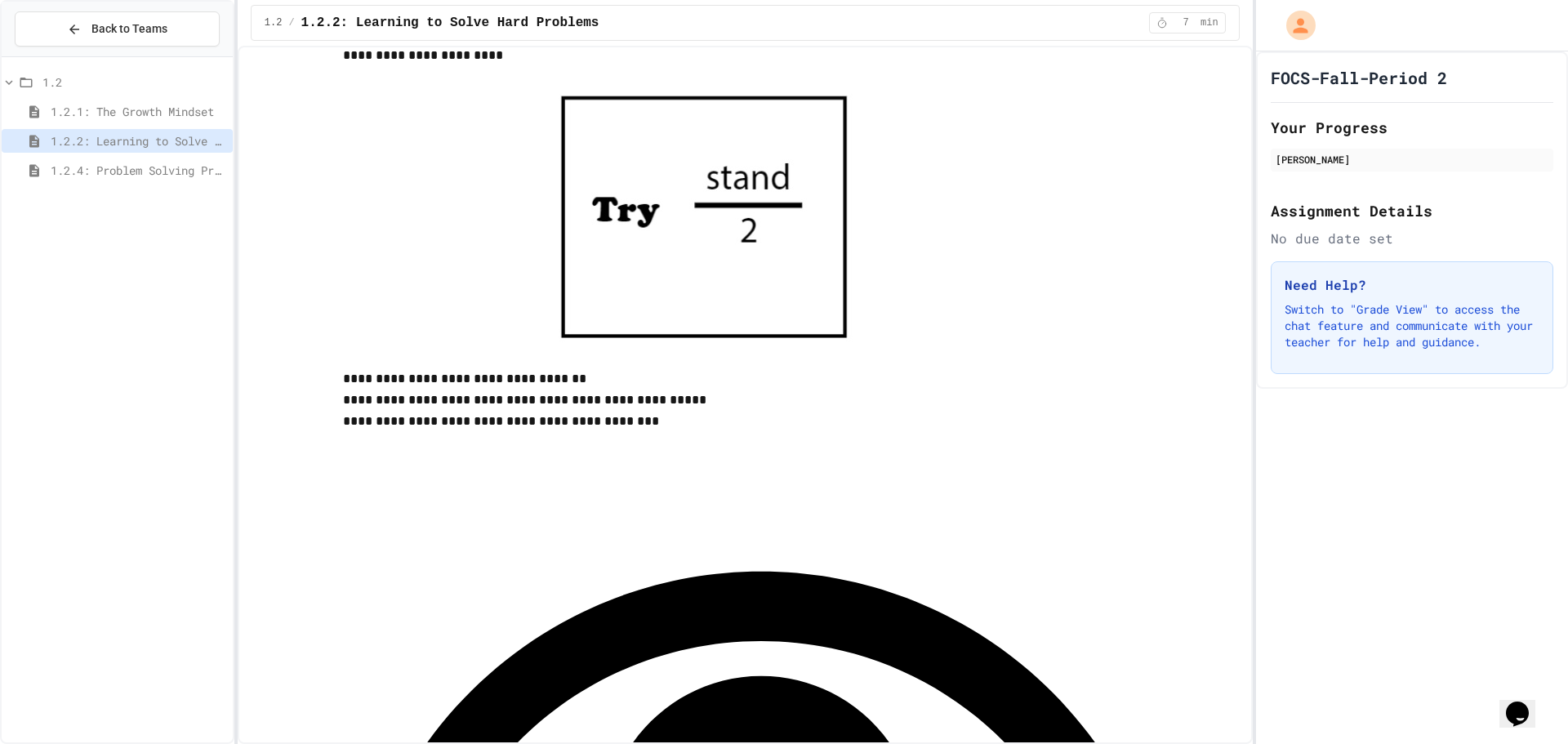
scroll to position [2003, 0]
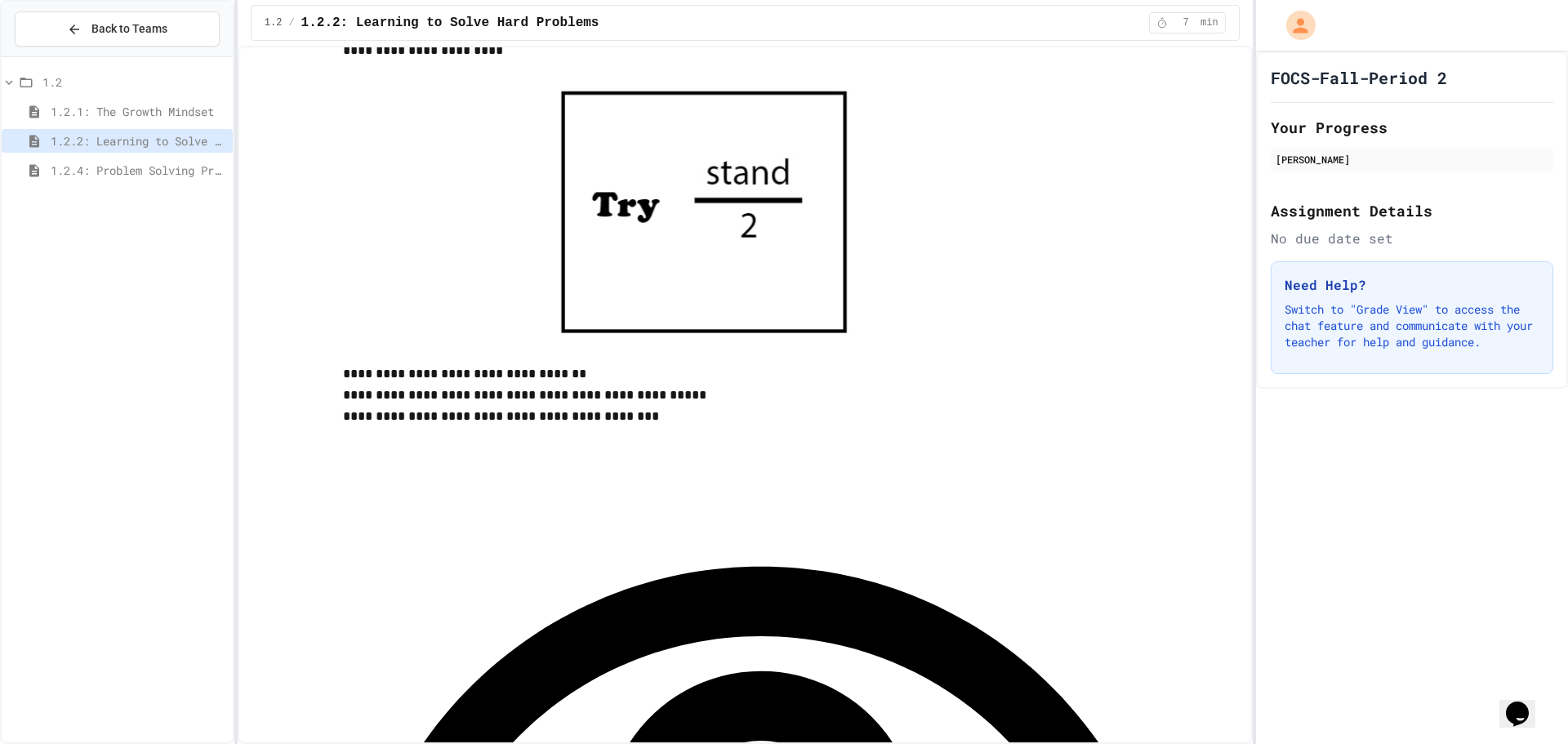
click at [87, 166] on span "1.2.4: Problem Solving Practice" at bounding box center [139, 170] width 176 height 17
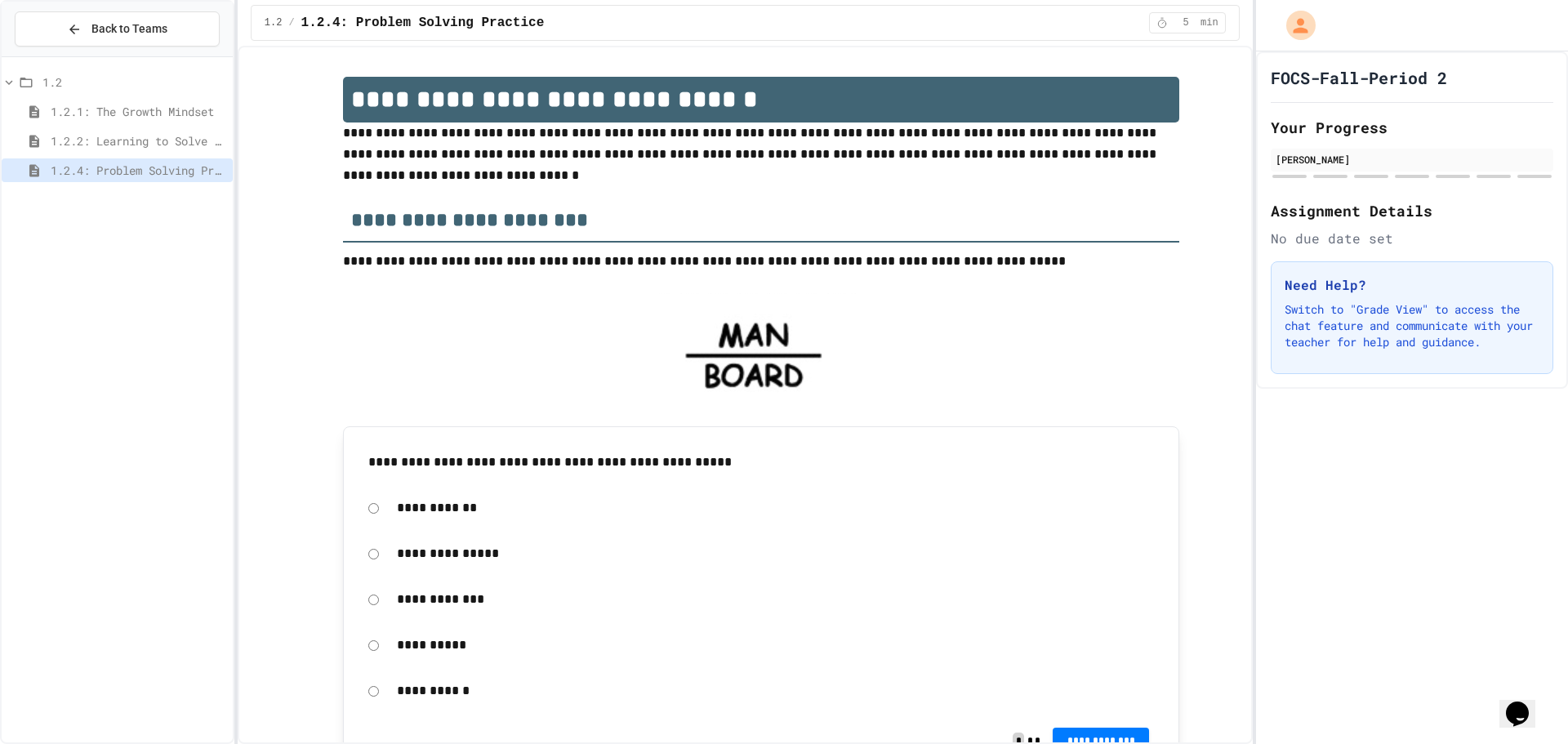
click at [71, 84] on span "1.2" at bounding box center [133, 82] width 183 height 17
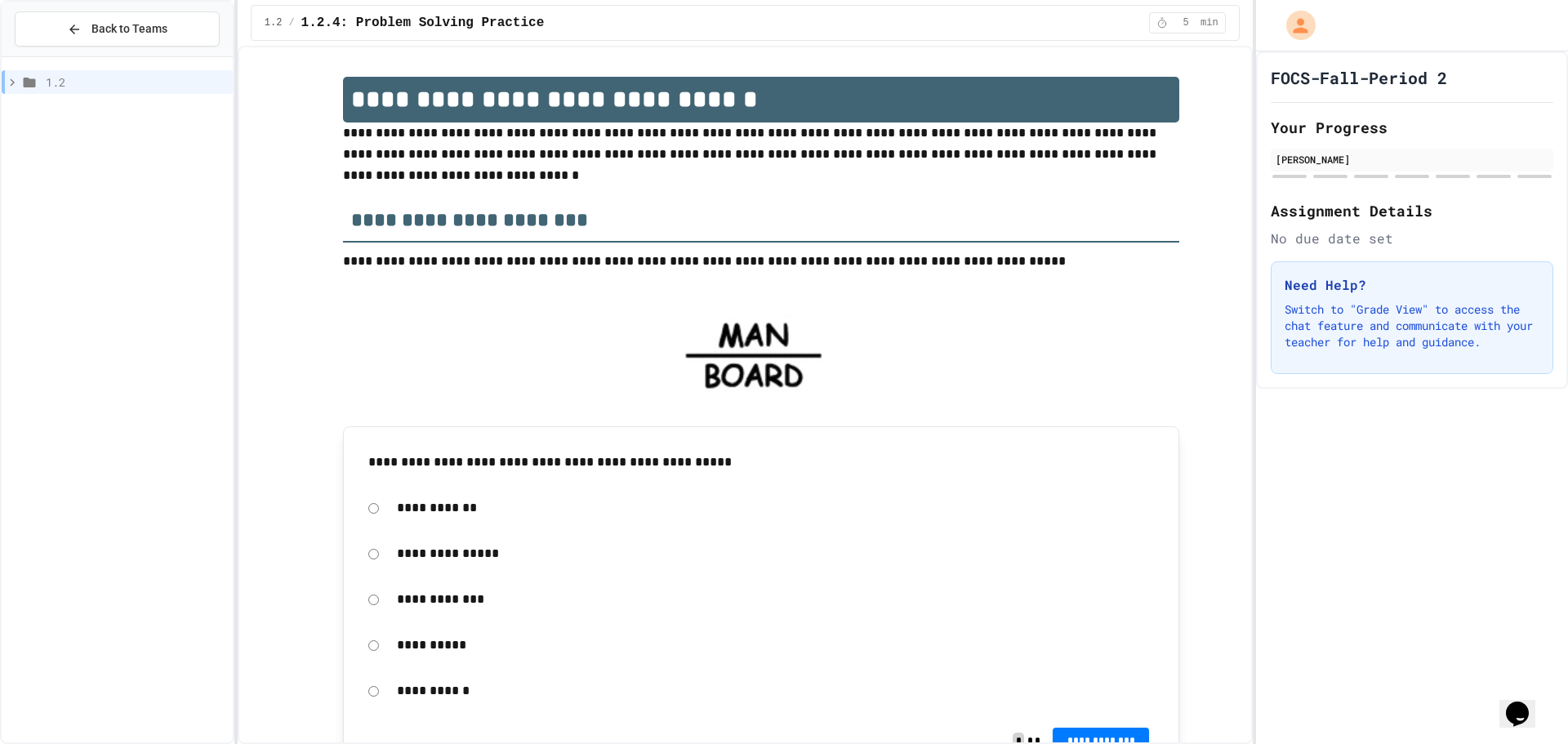
drag, startPoint x: 665, startPoint y: 313, endPoint x: 642, endPoint y: 307, distance: 23.8
click at [663, 313] on img at bounding box center [756, 356] width 199 height 127
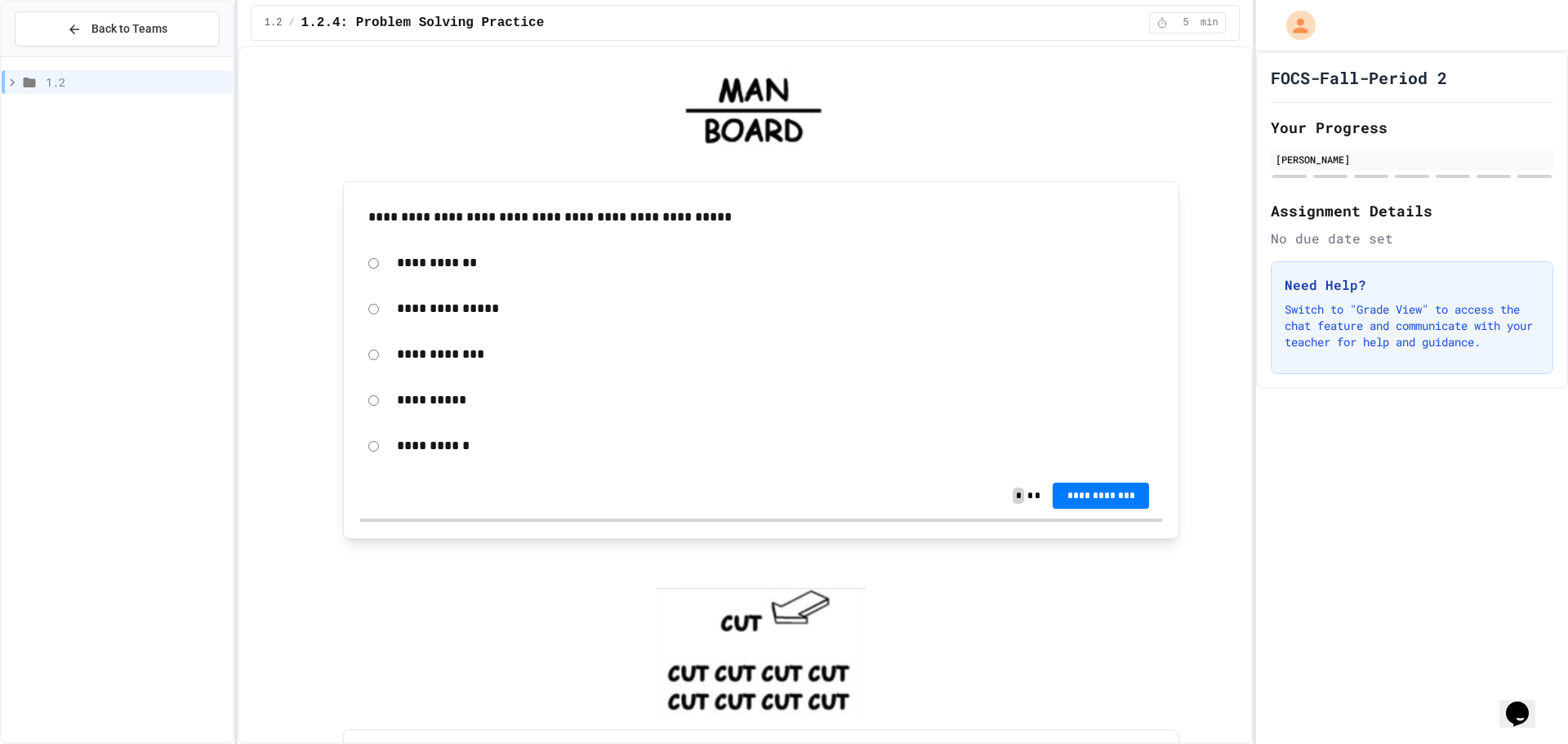
scroll to position [164, 0]
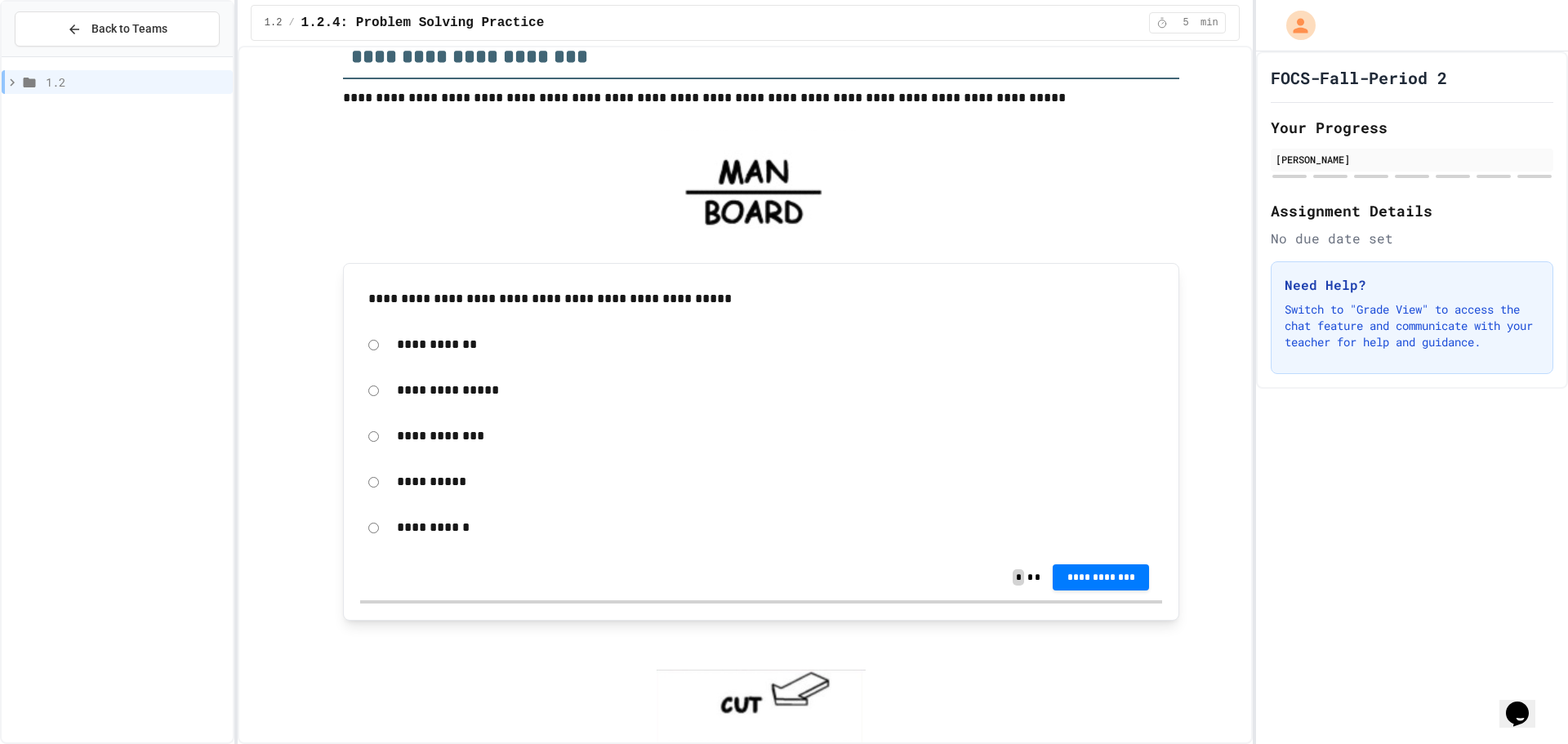
click at [451, 437] on p "**********" at bounding box center [775, 436] width 757 height 22
click at [1072, 581] on span "**********" at bounding box center [1101, 575] width 71 height 13
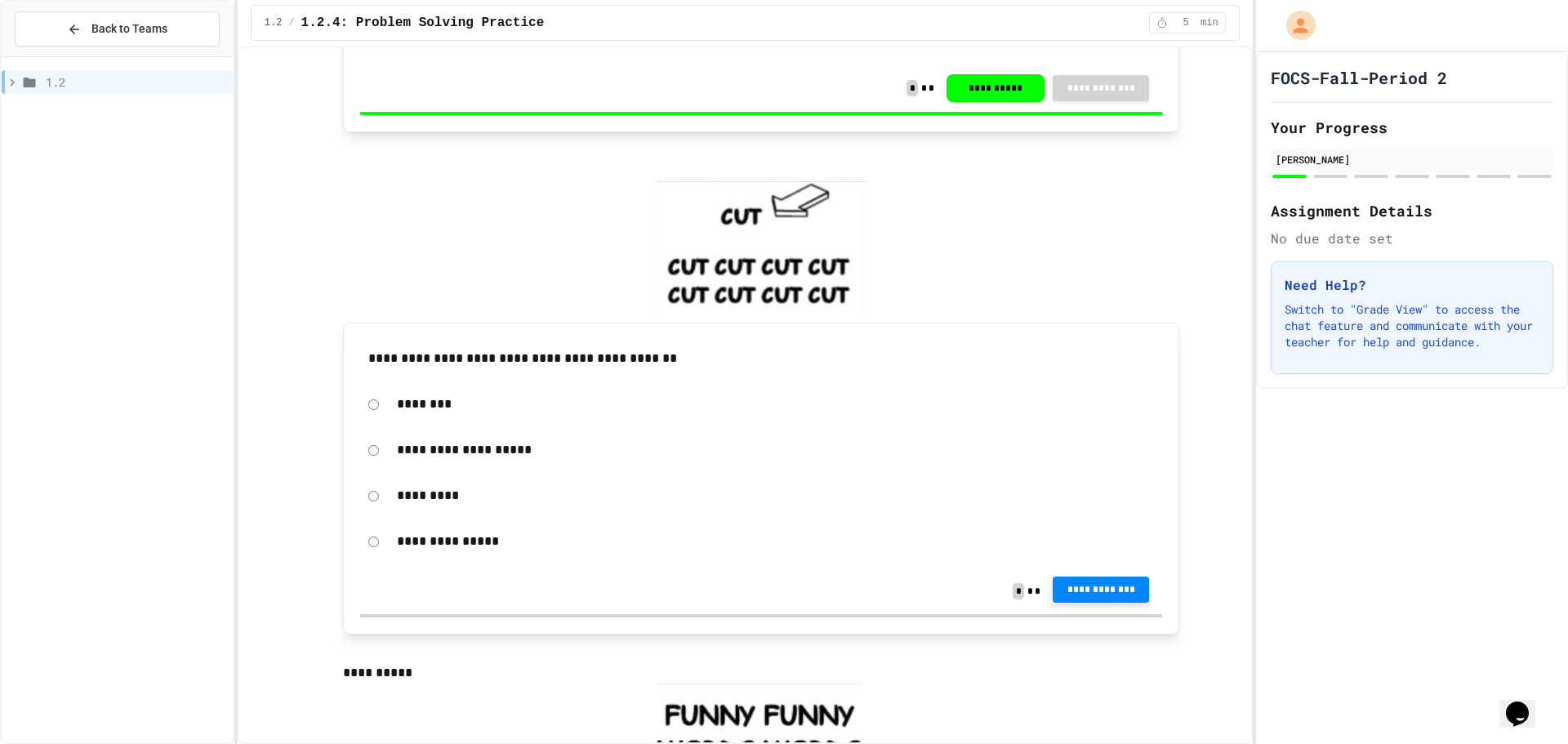
click at [1071, 594] on span "**********" at bounding box center [1101, 589] width 71 height 13
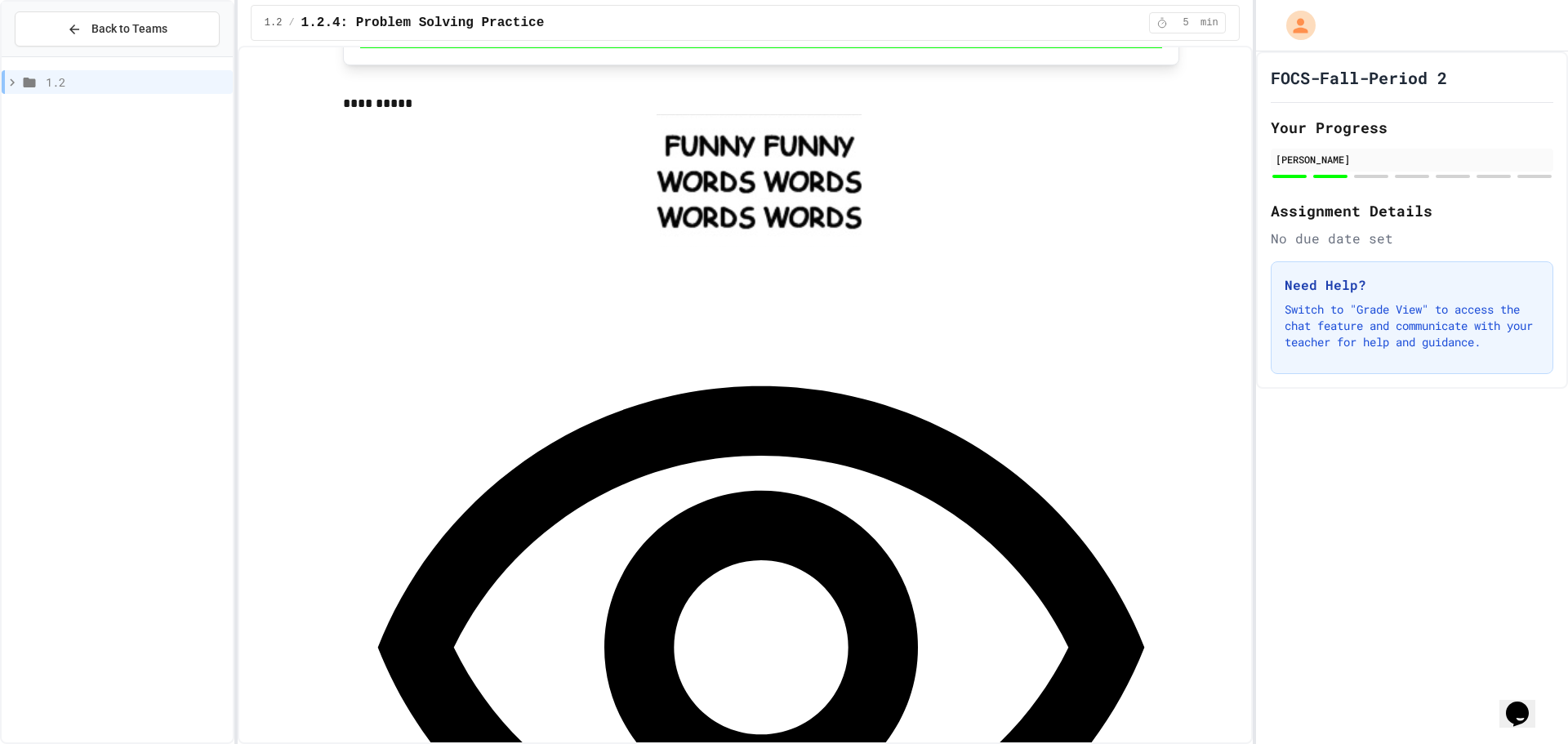
scroll to position [1225, 0]
click at [552, 209] on div at bounding box center [760, 180] width 836 height 133
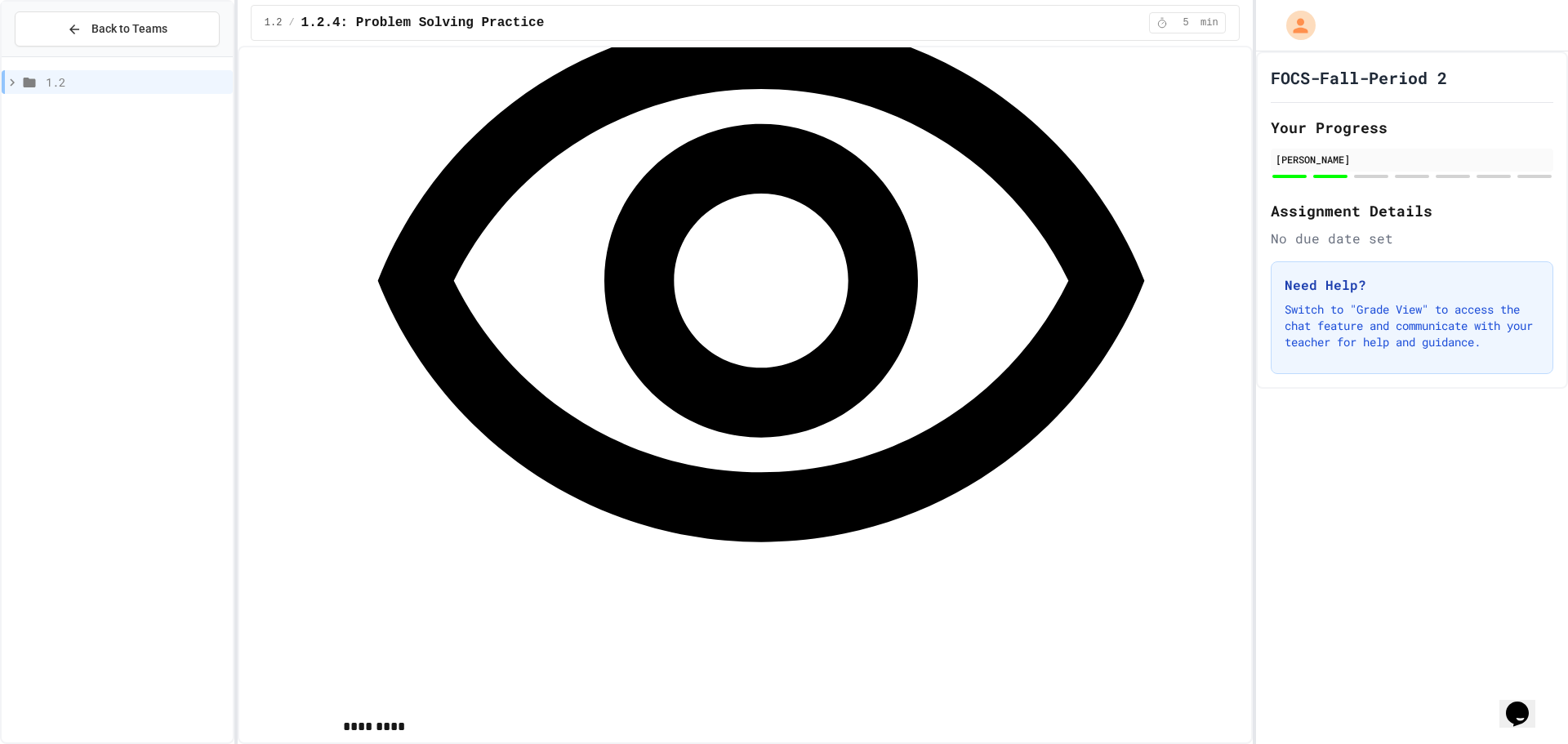
scroll to position [1552, 0]
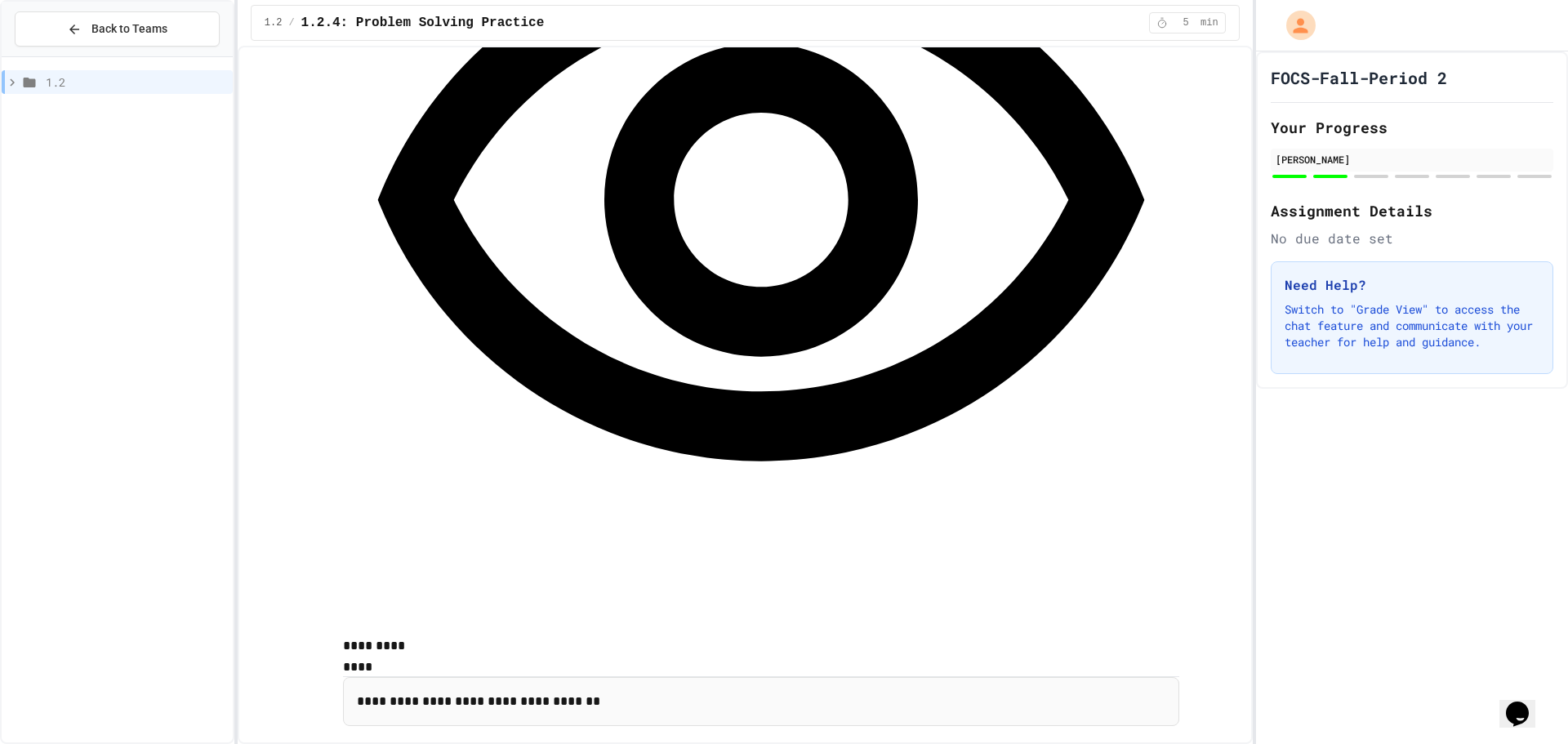
scroll to position [1634, 0]
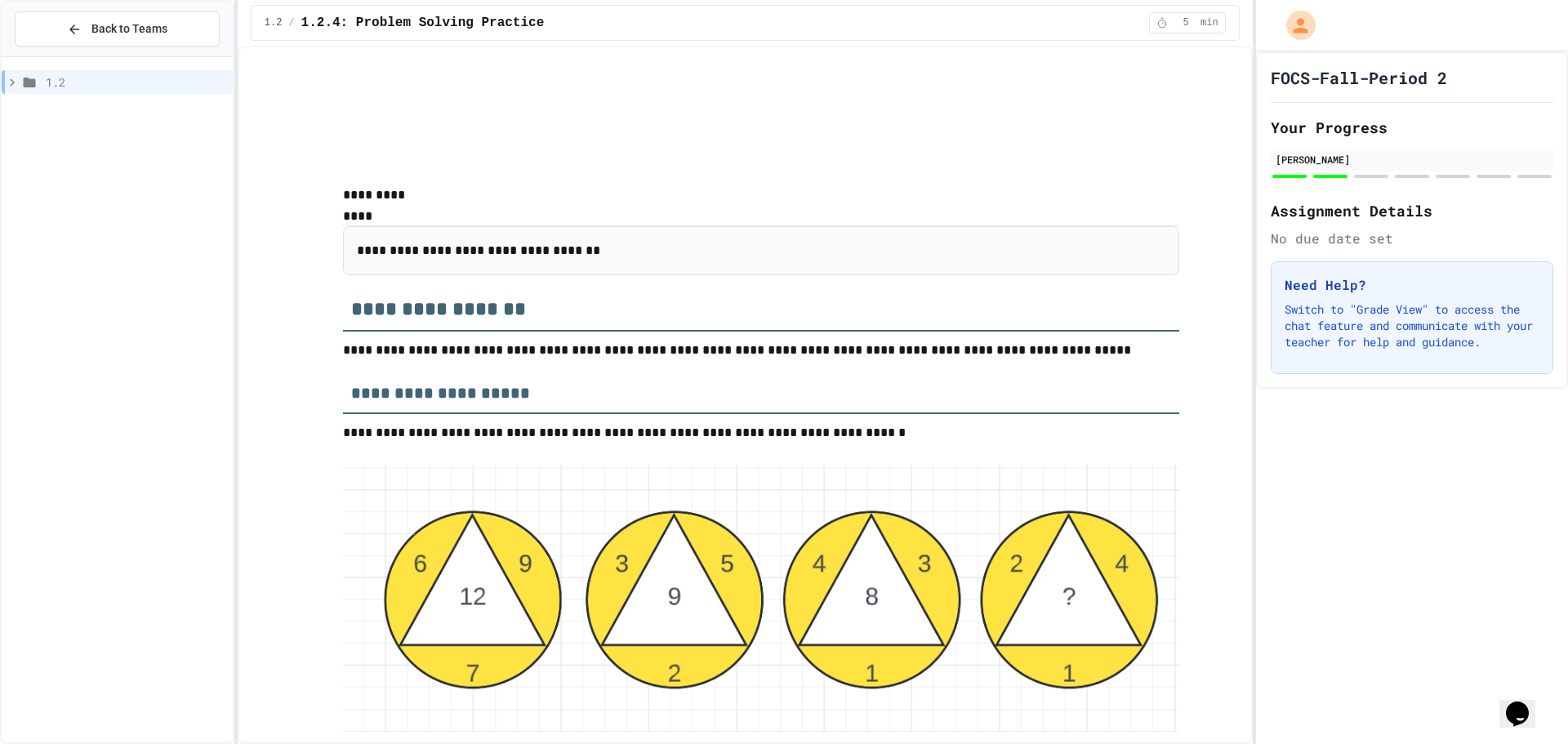
scroll to position [2124, 0]
click at [292, 339] on div "**********" at bounding box center [761, 575] width 953 height 5245
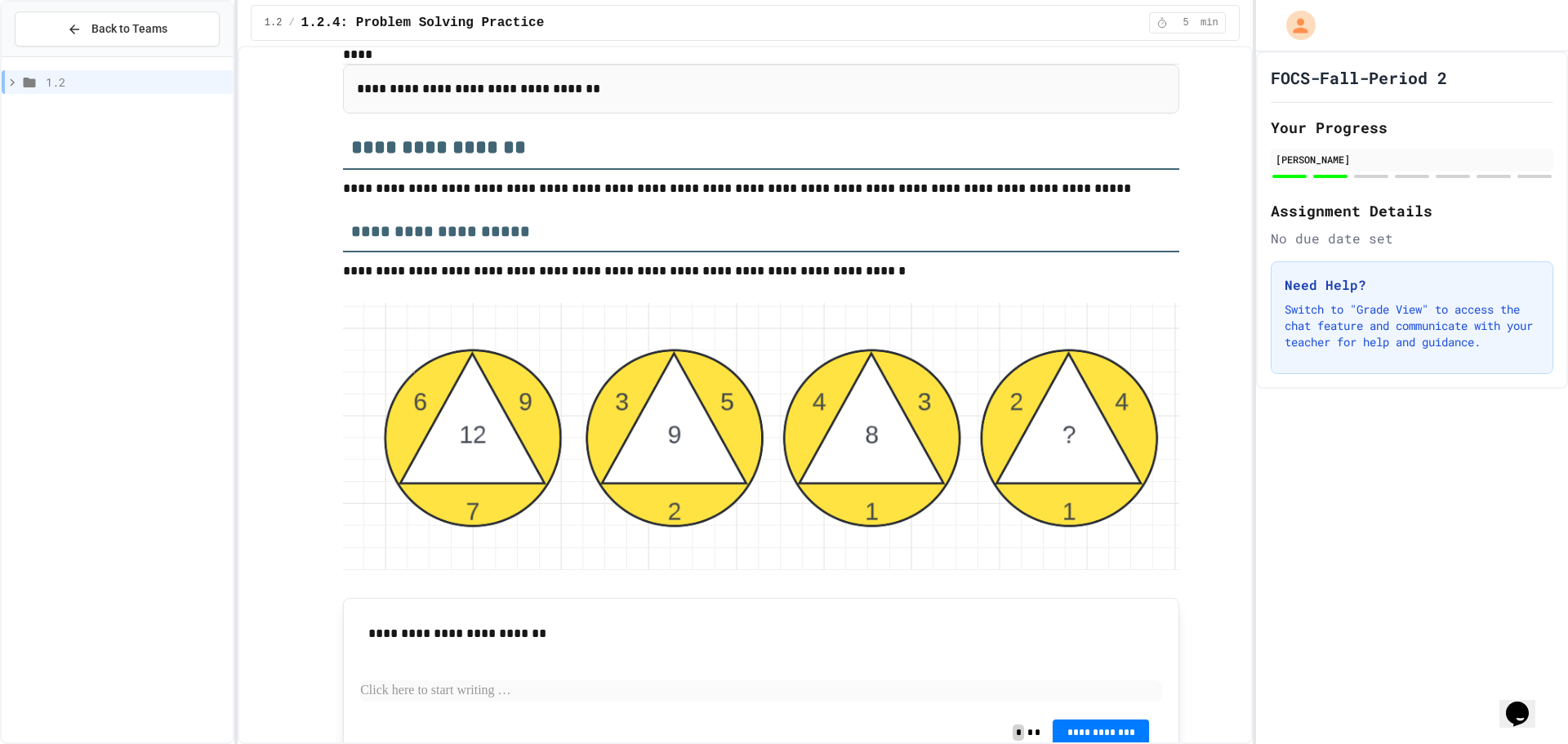
scroll to position [2451, 0]
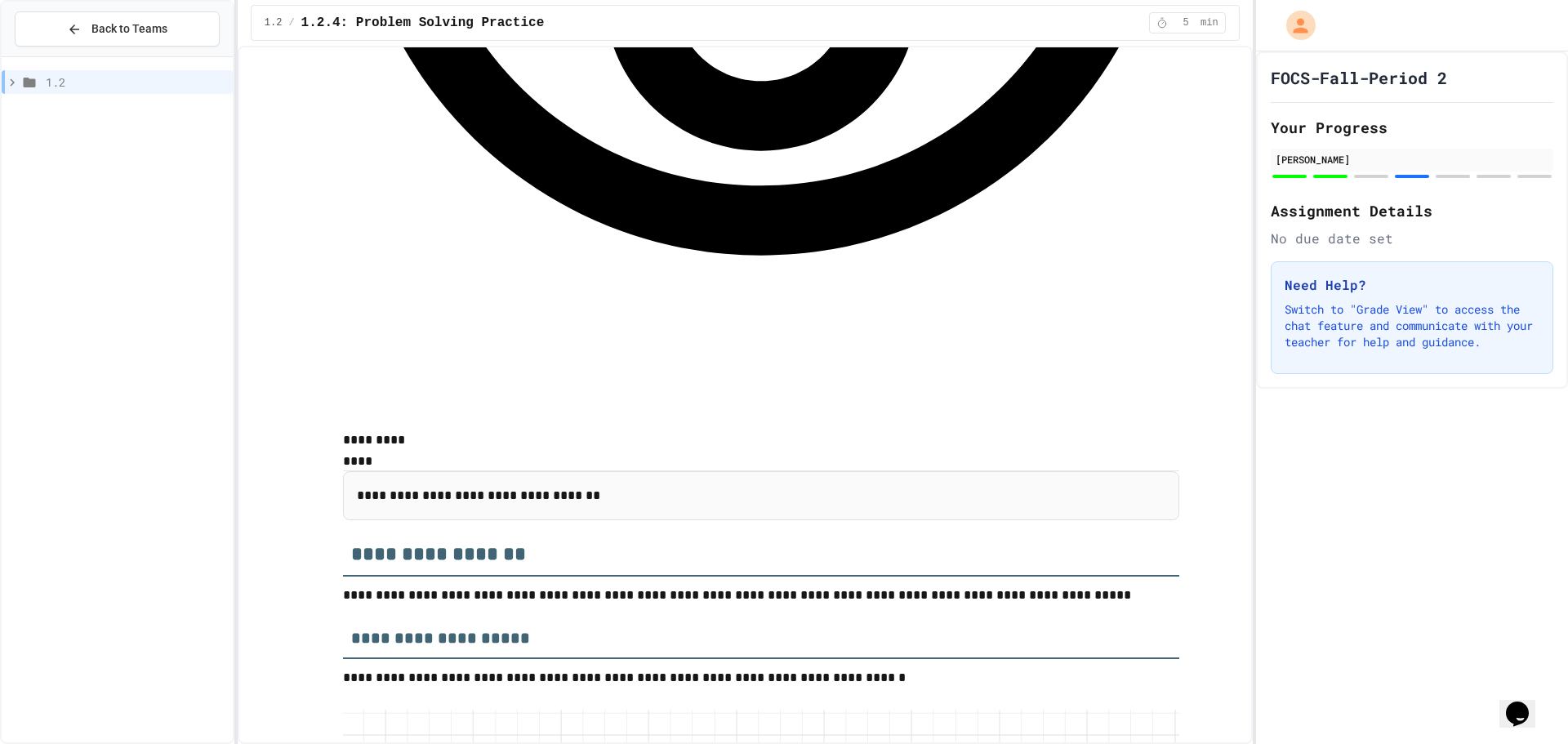
scroll to position [1879, 0]
drag, startPoint x: 1451, startPoint y: 317, endPoint x: 1433, endPoint y: 322, distance: 18.7
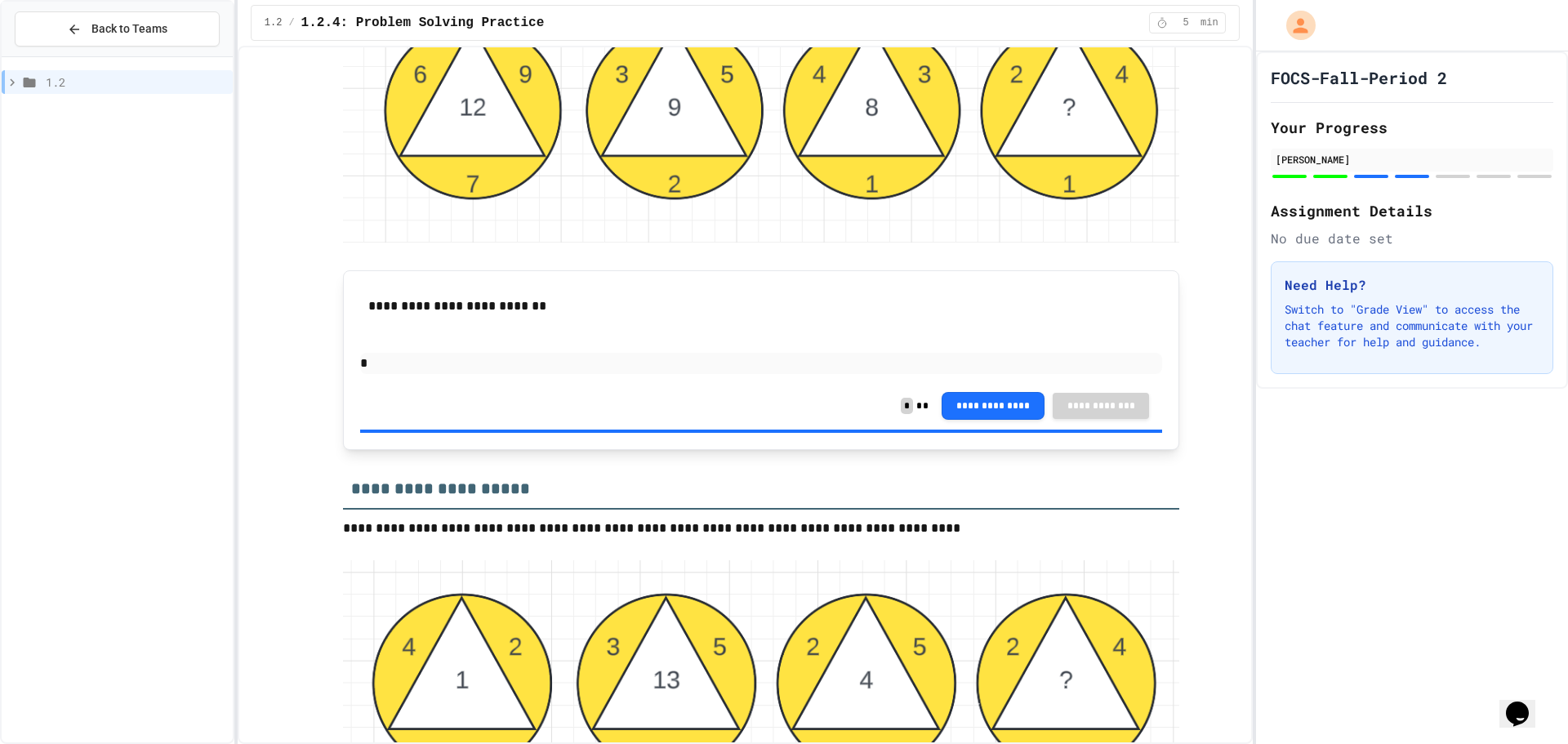
scroll to position [2613, 0]
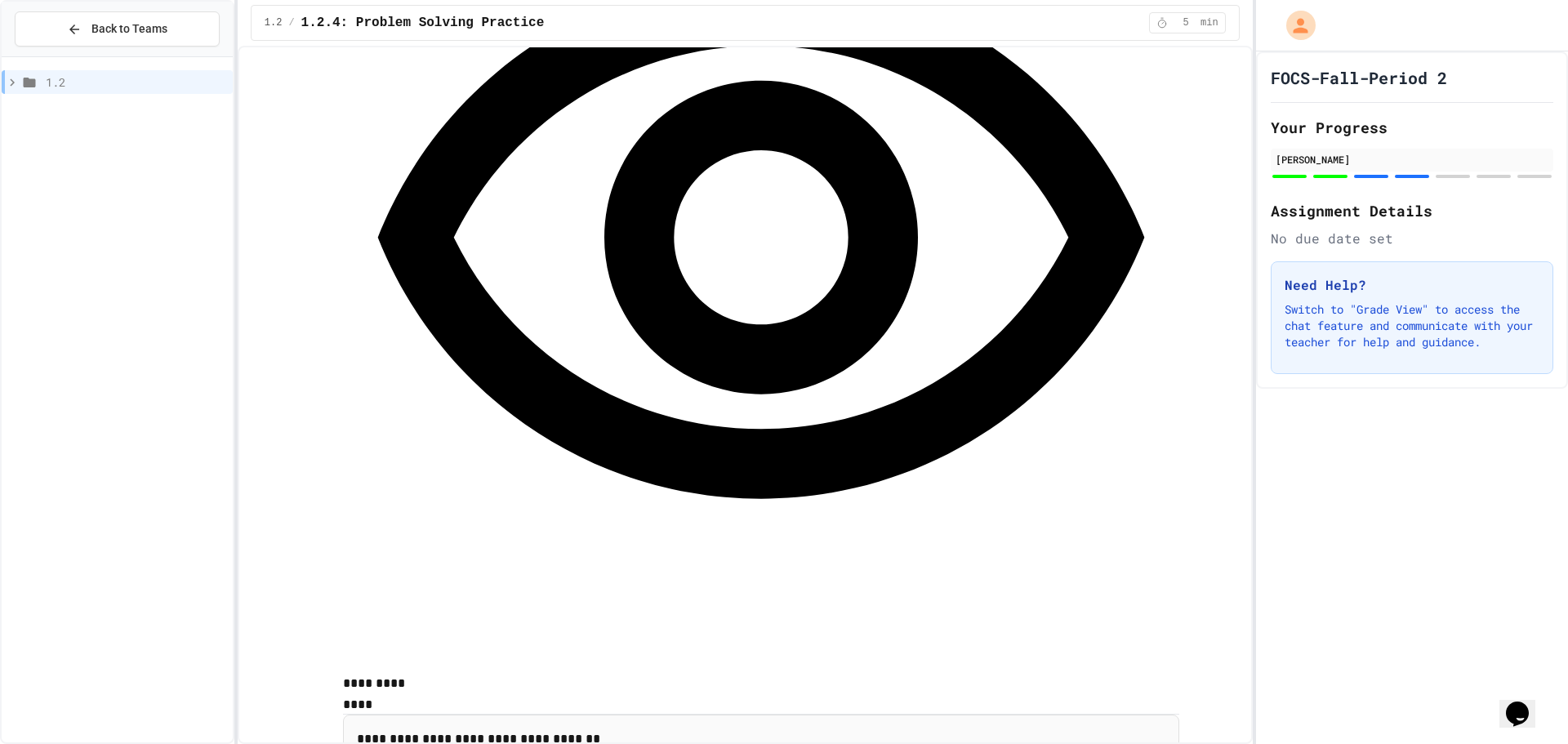
scroll to position [1634, 0]
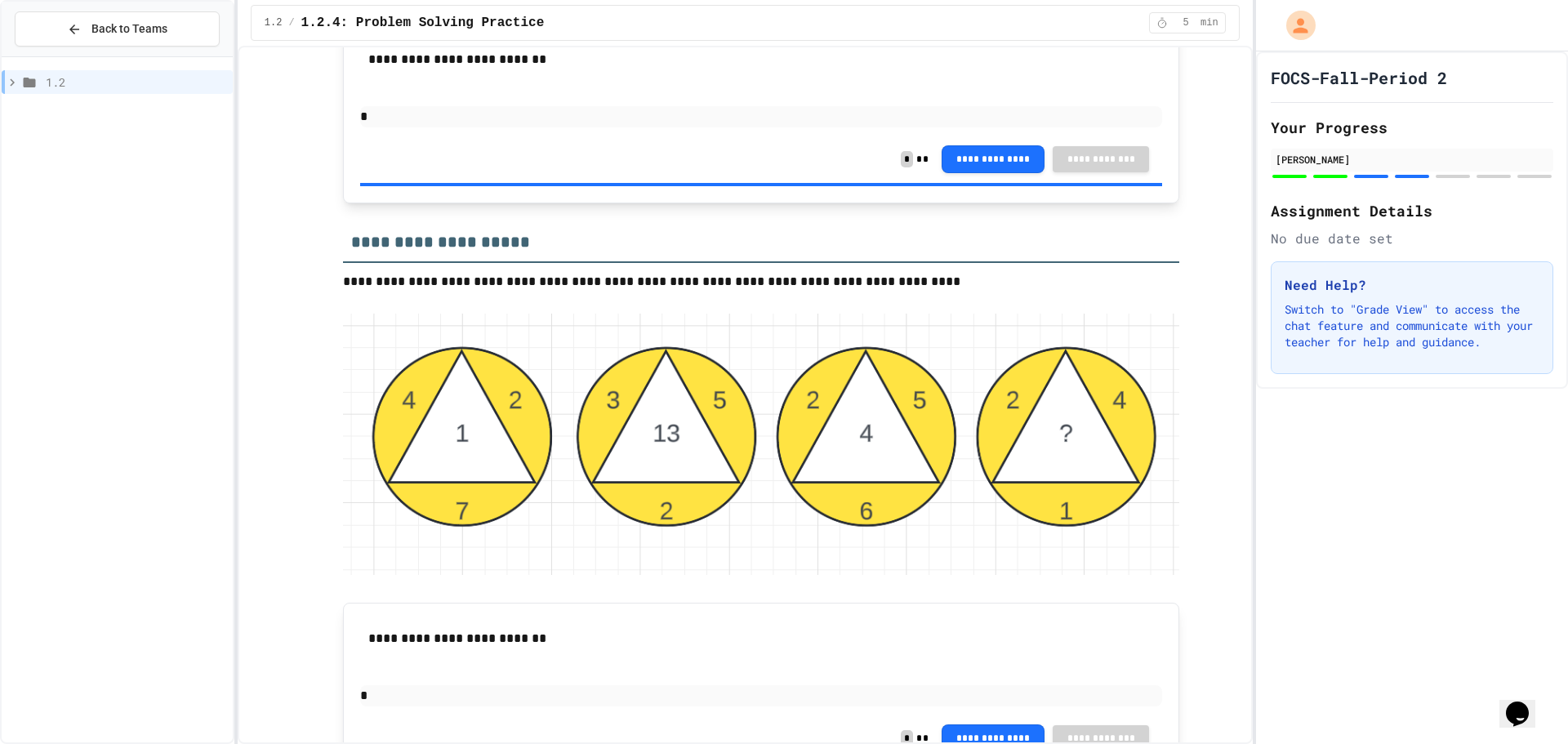
scroll to position [2777, 0]
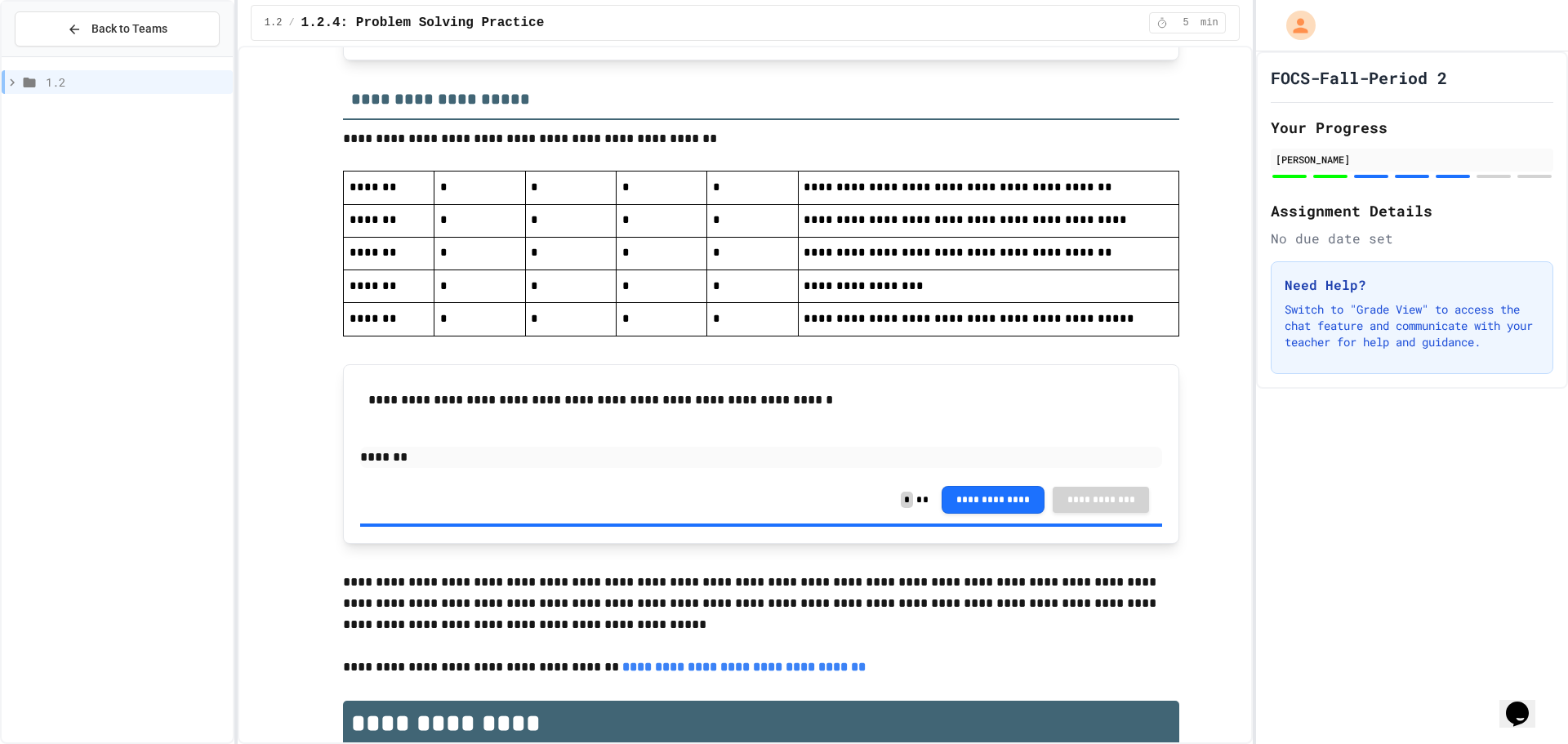
scroll to position [3512, 0]
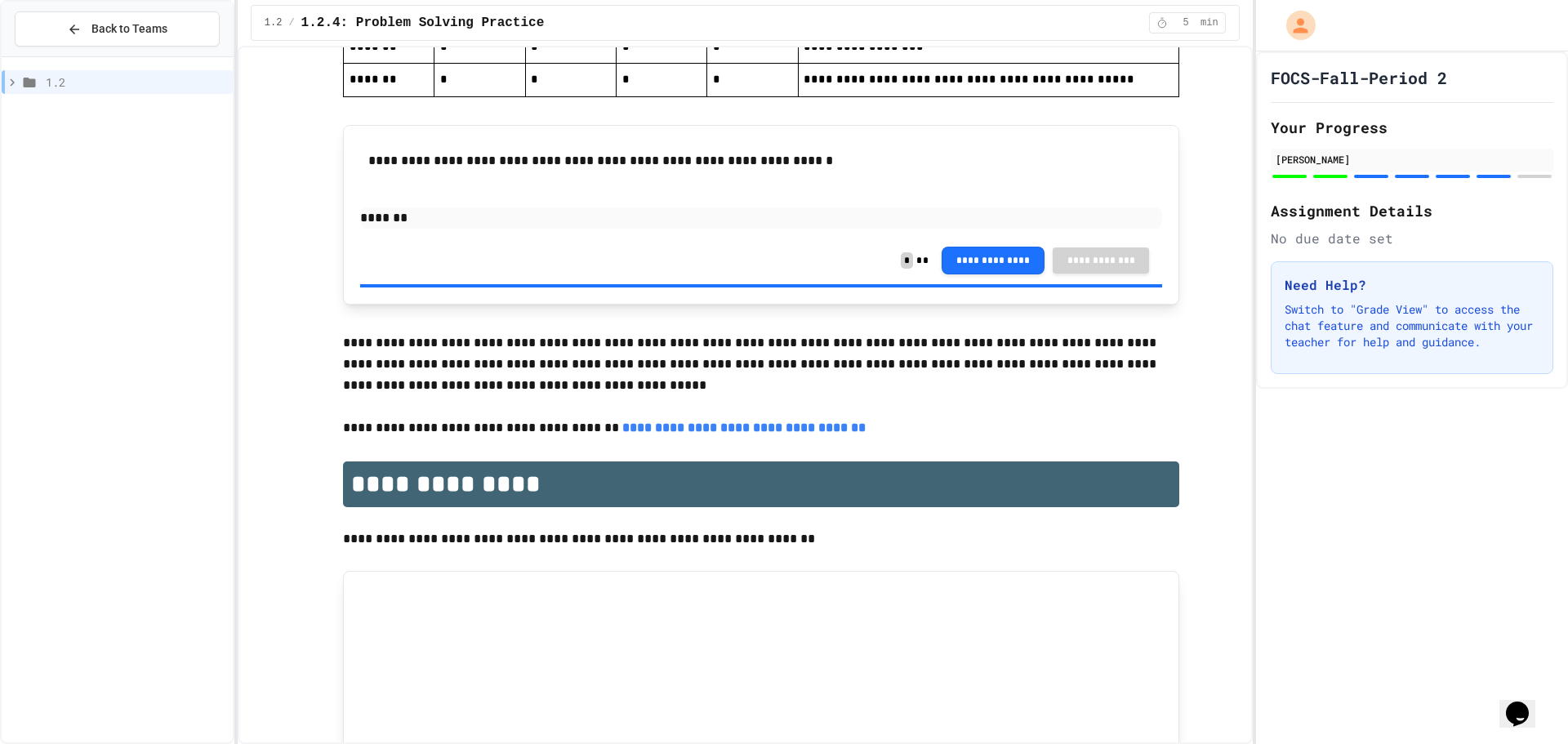
scroll to position [3822, 0]
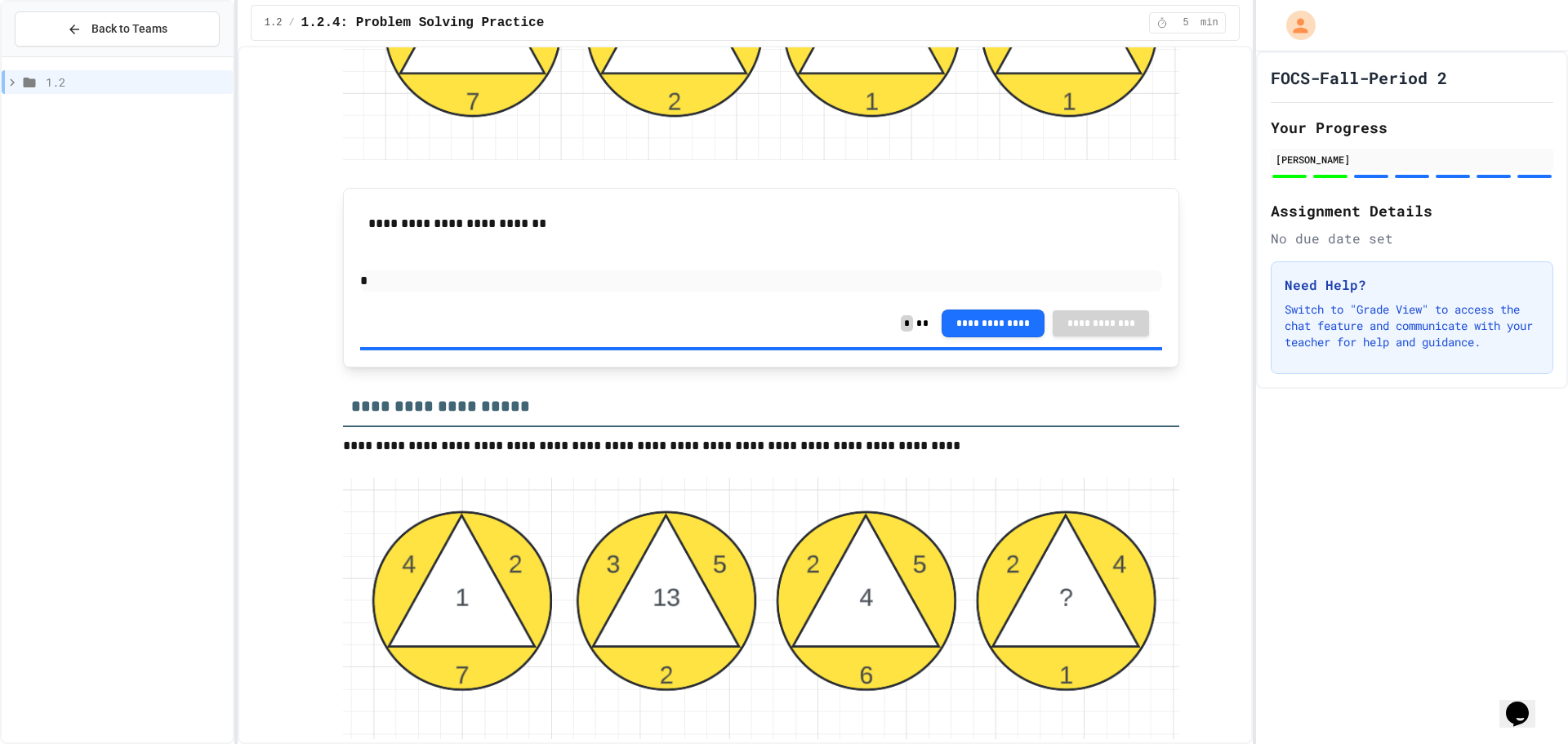
scroll to position [2695, 0]
